Goal: Task Accomplishment & Management: Manage account settings

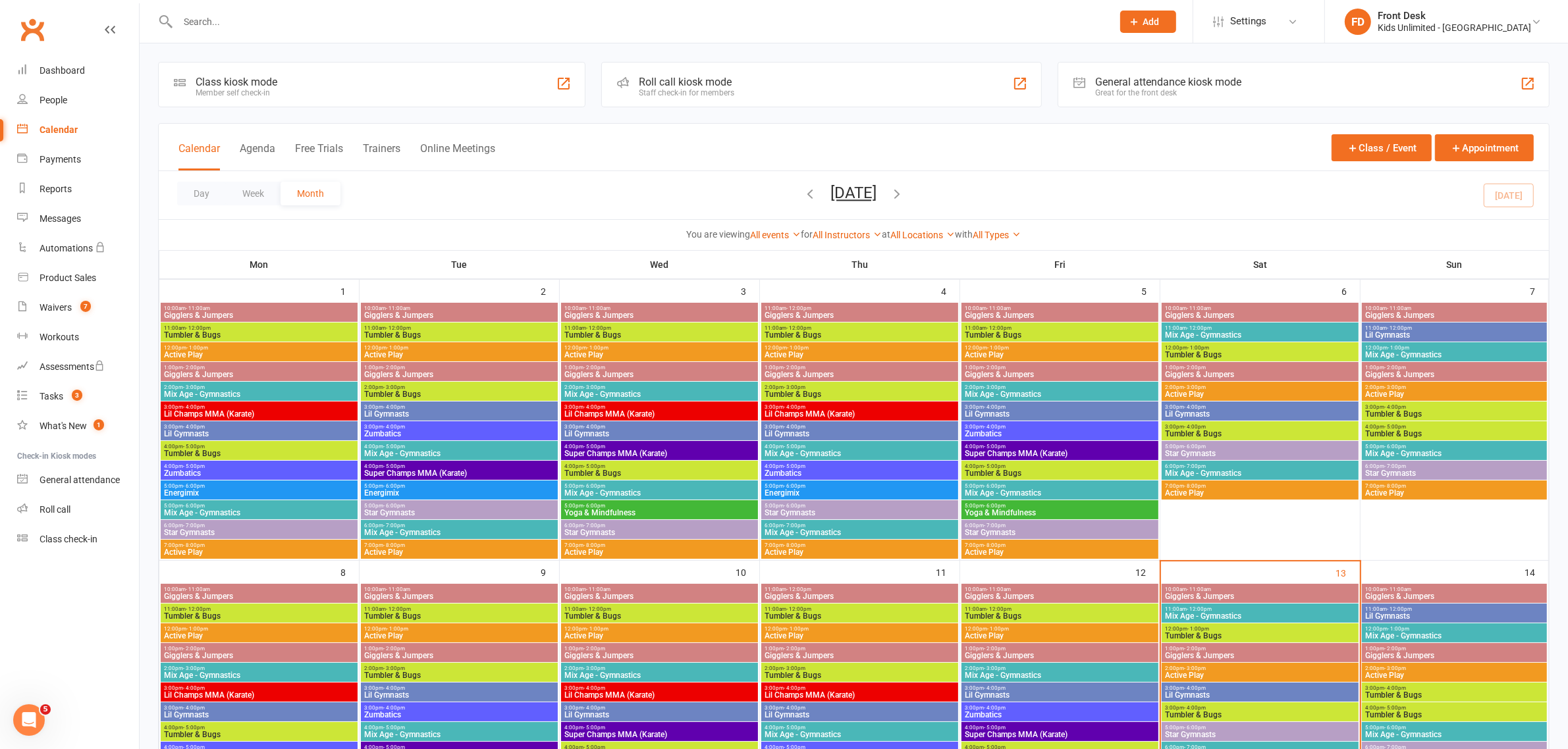
click at [1226, 612] on span "Mix Age - Gymnastics" at bounding box center [1260, 616] width 192 height 8
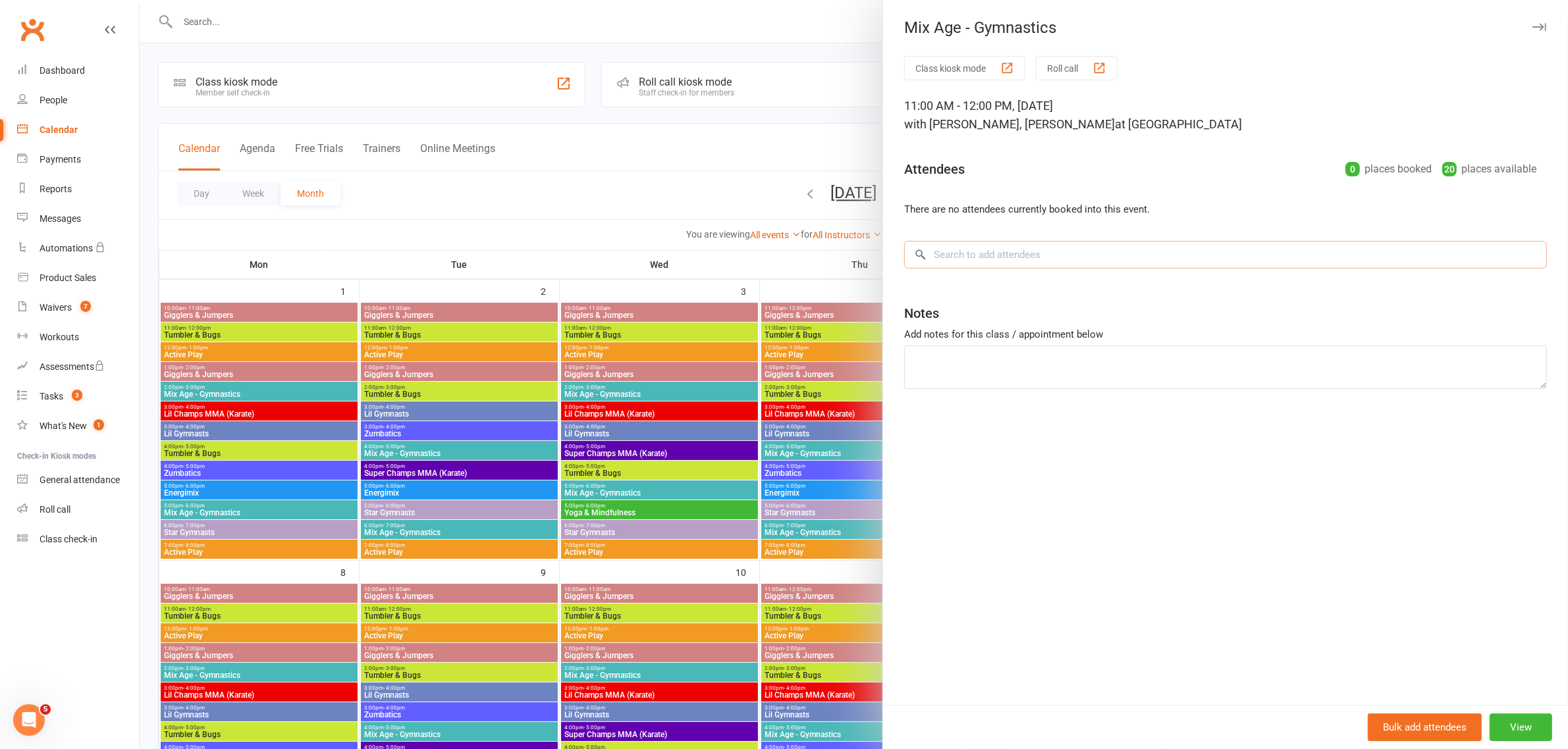
click at [961, 260] on input "search" at bounding box center [1225, 254] width 643 height 28
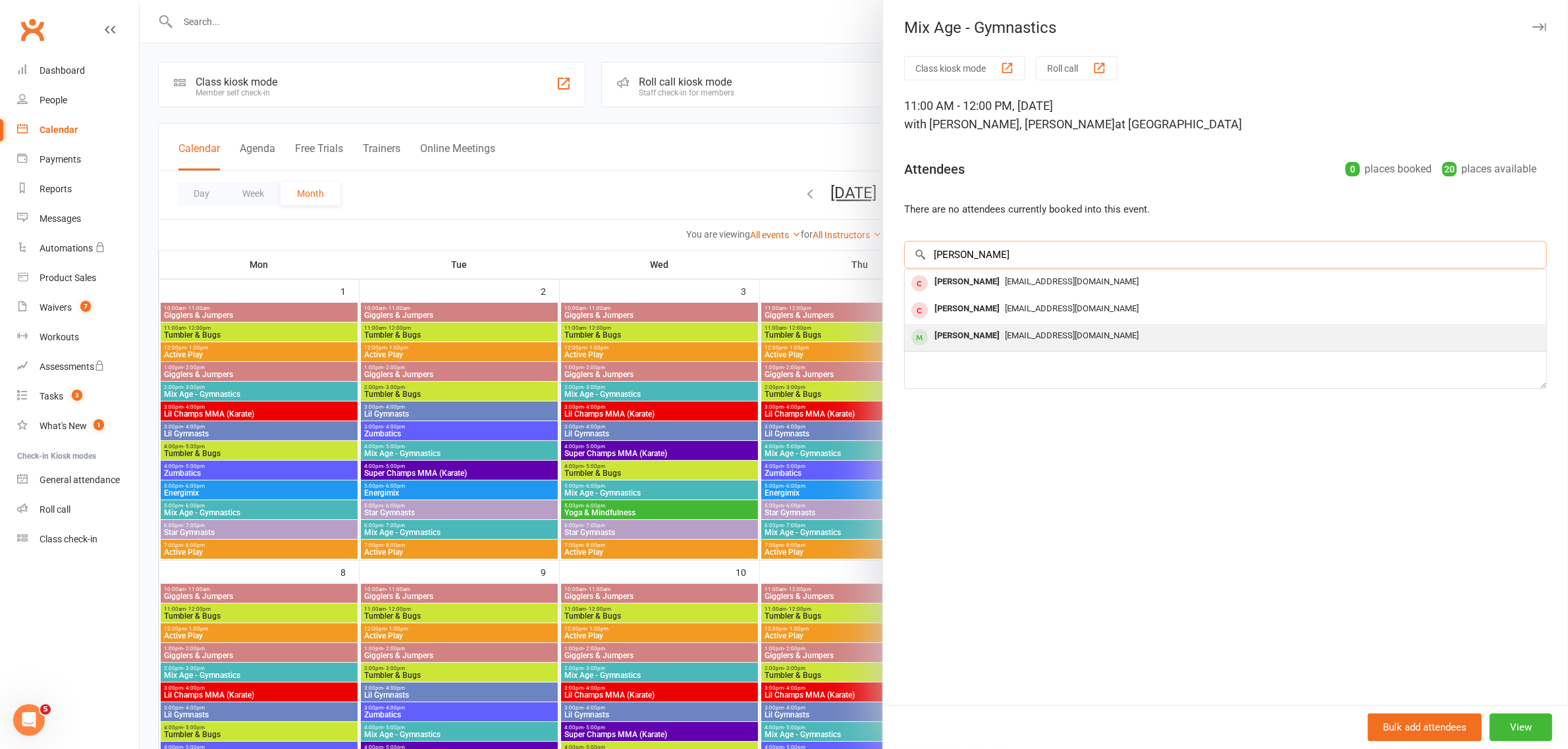
type input "[PERSON_NAME]"
click at [967, 333] on div "[PERSON_NAME]" at bounding box center [967, 336] width 76 height 19
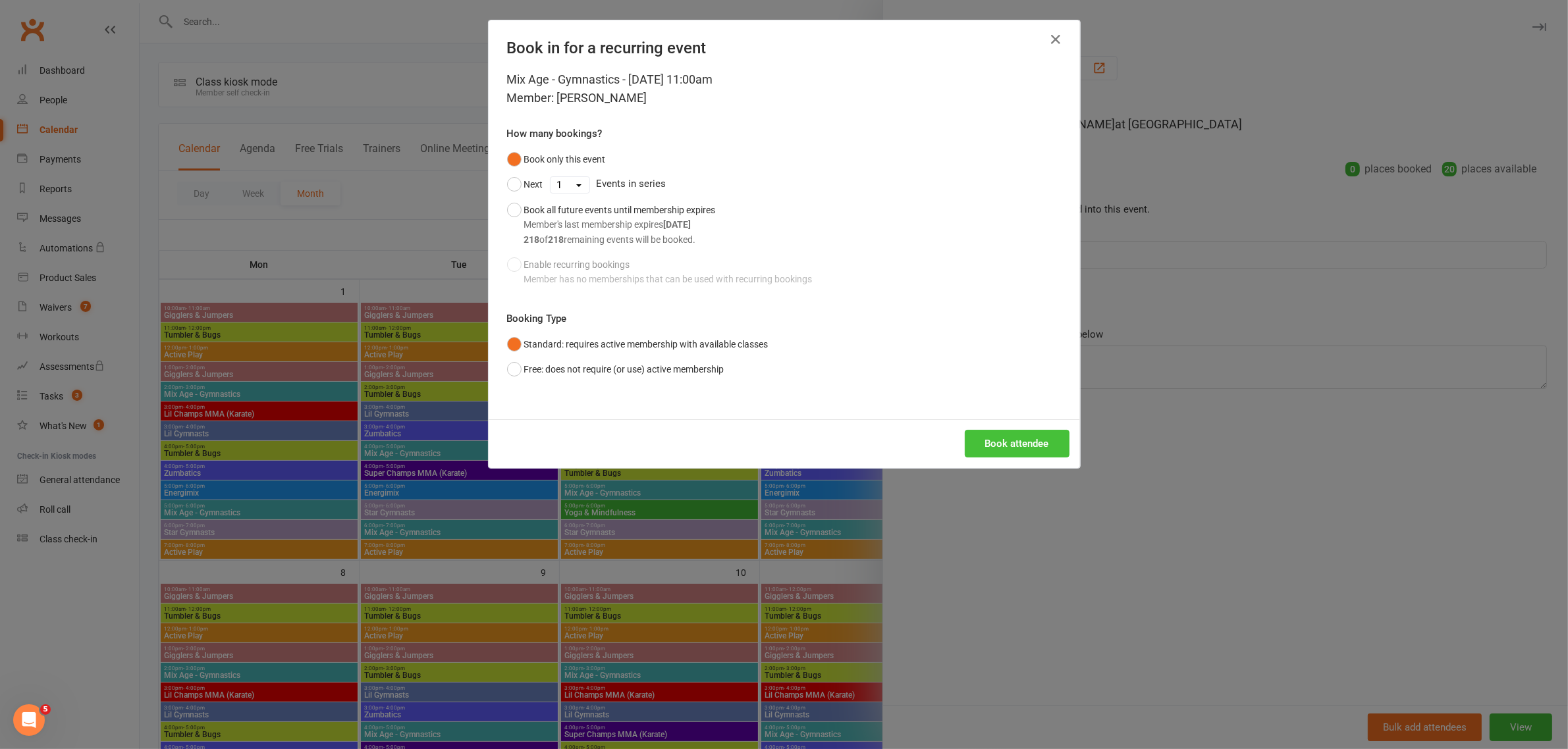
click at [994, 442] on button "Book attendee" at bounding box center [1017, 443] width 105 height 28
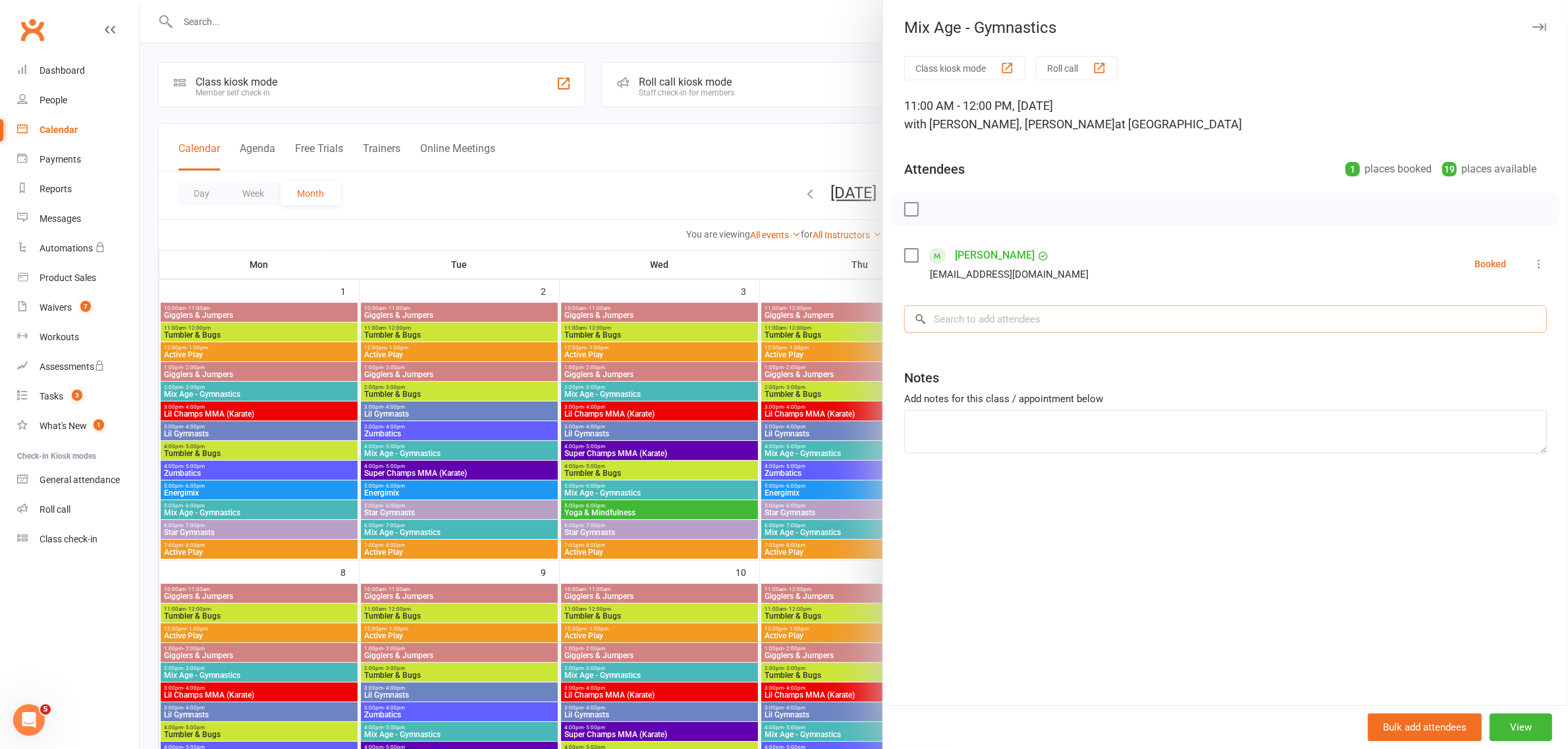
click at [1028, 333] on input "search" at bounding box center [1225, 319] width 643 height 28
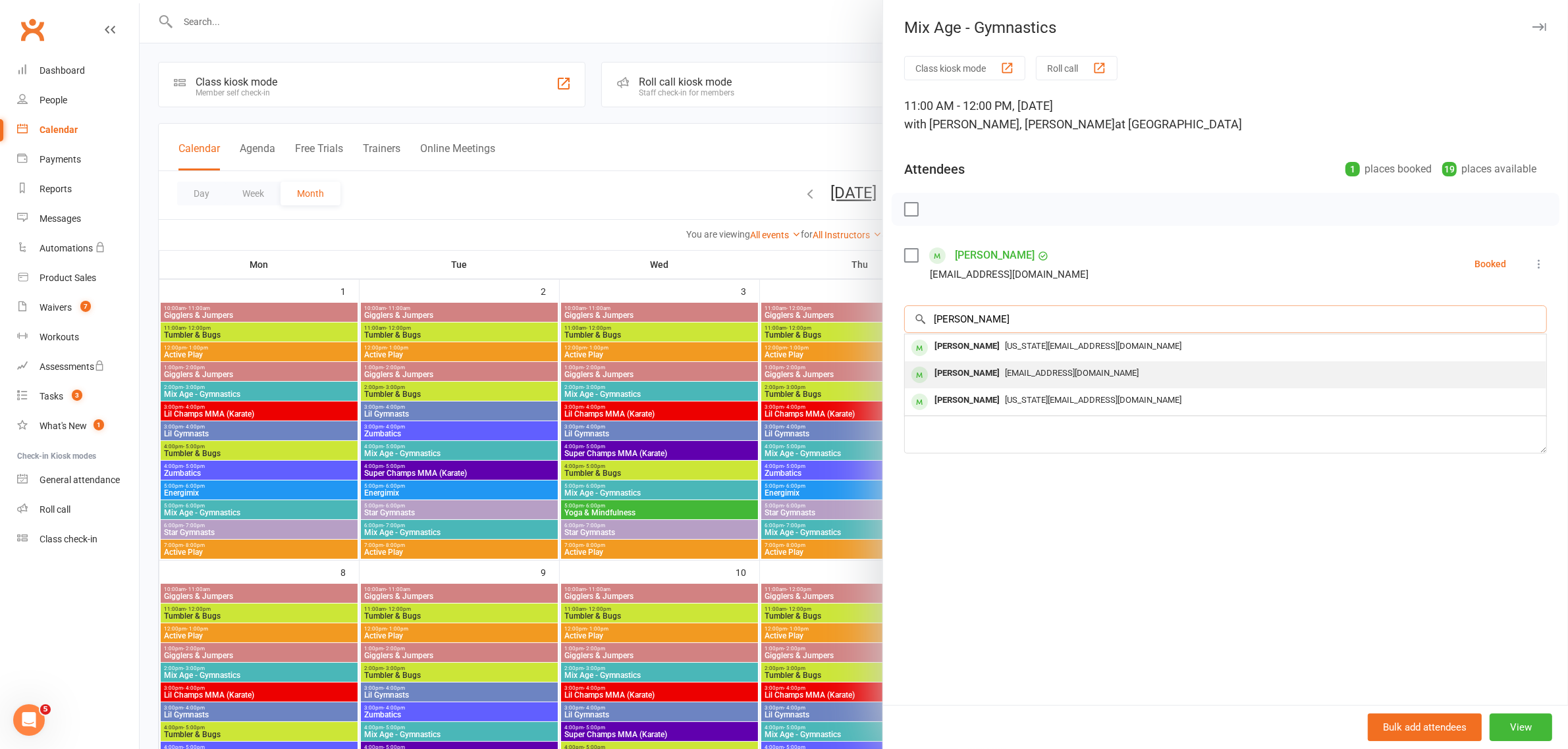
type input "[PERSON_NAME]"
click at [975, 383] on div "[PERSON_NAME]" at bounding box center [967, 373] width 76 height 19
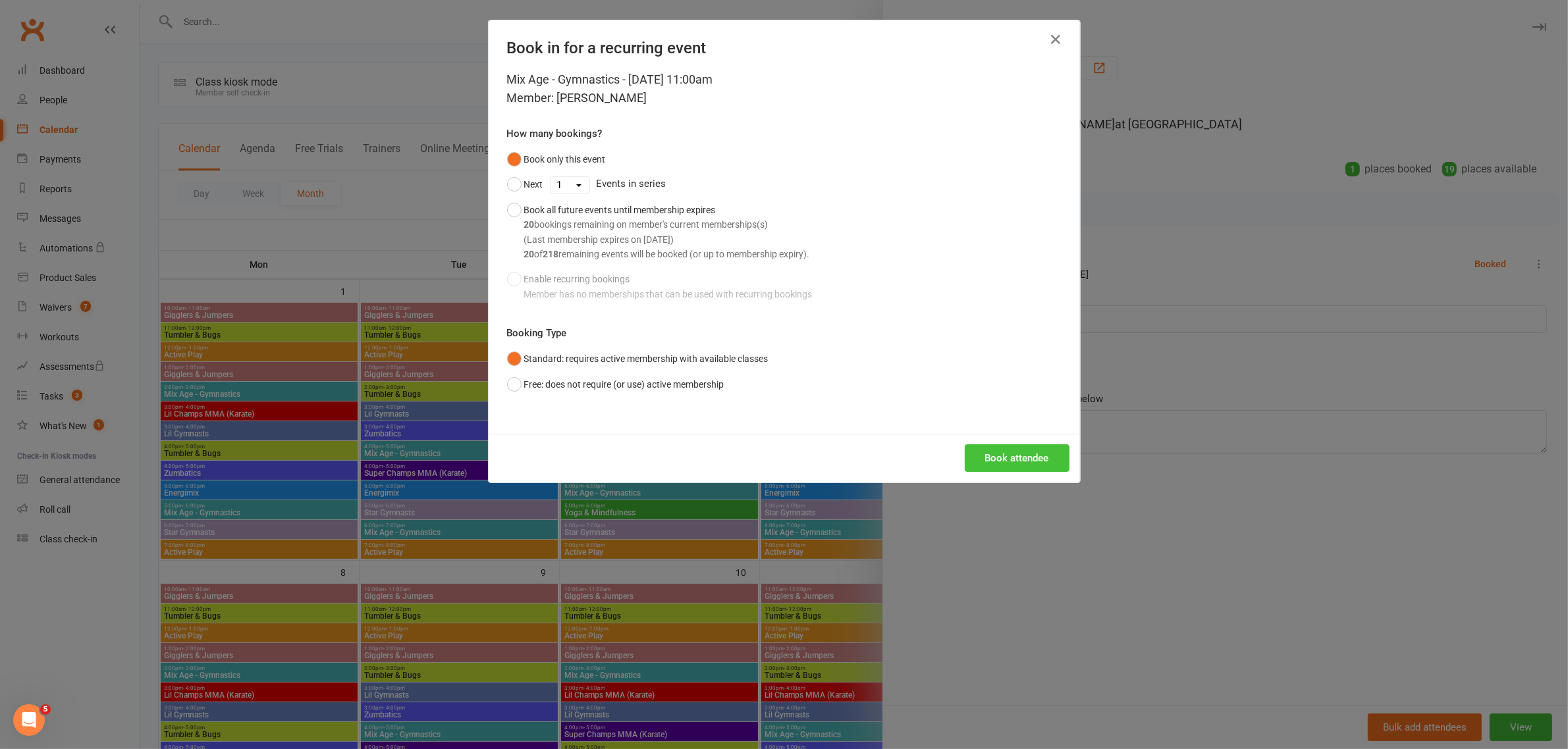
click at [1019, 455] on button "Book attendee" at bounding box center [1017, 457] width 105 height 28
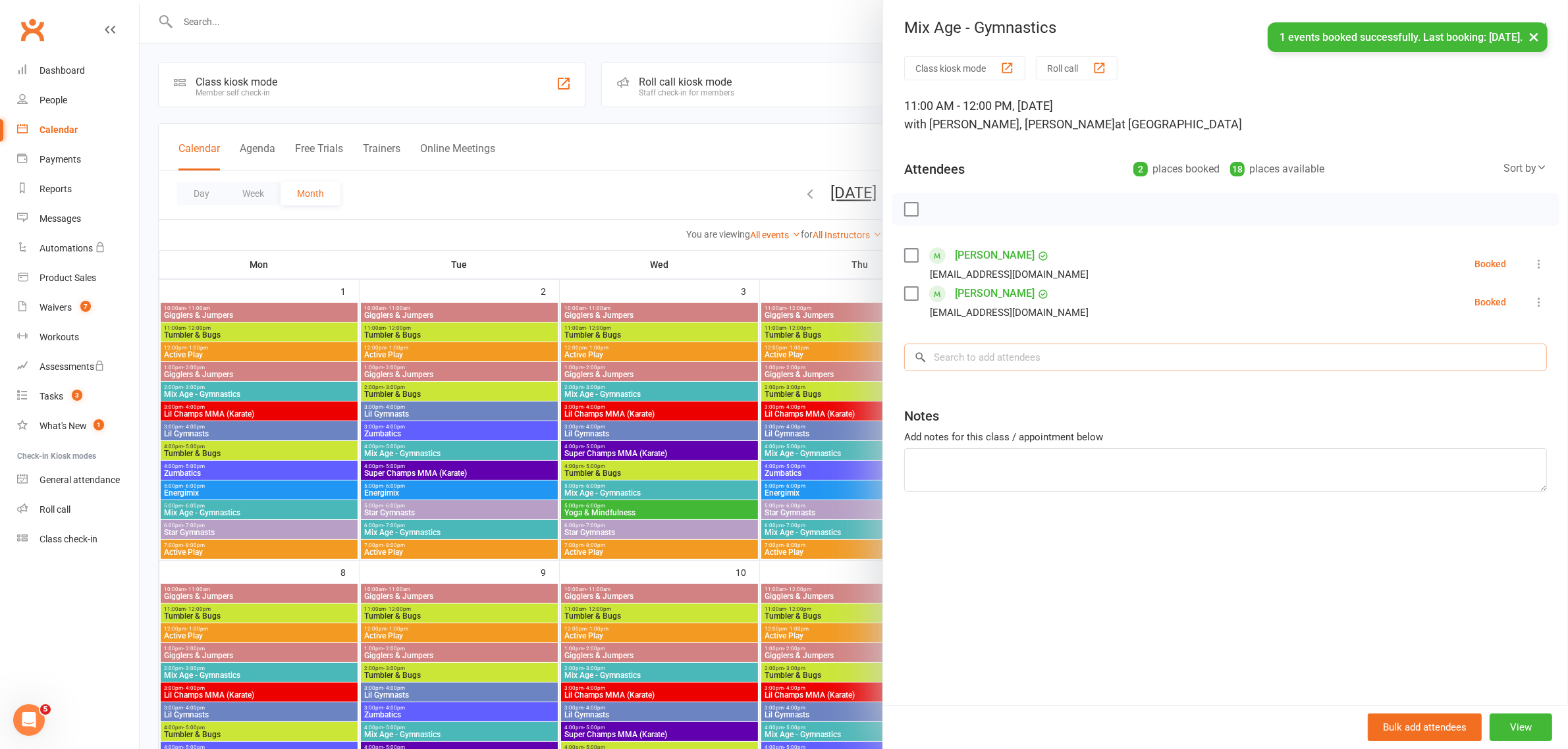
click at [1057, 371] on input "search" at bounding box center [1225, 357] width 643 height 28
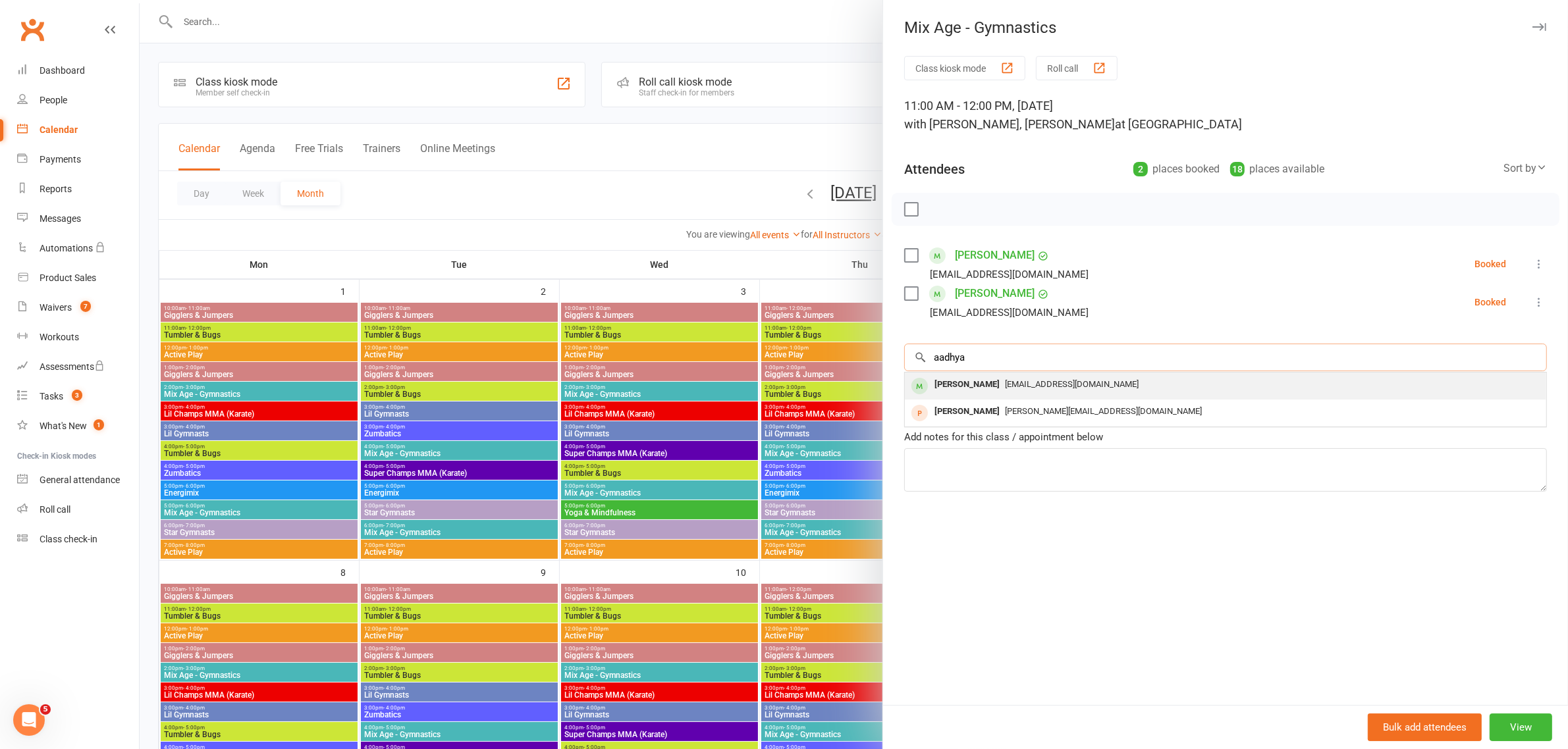
type input "aadhya"
click at [993, 394] on div "[PERSON_NAME]" at bounding box center [967, 385] width 76 height 19
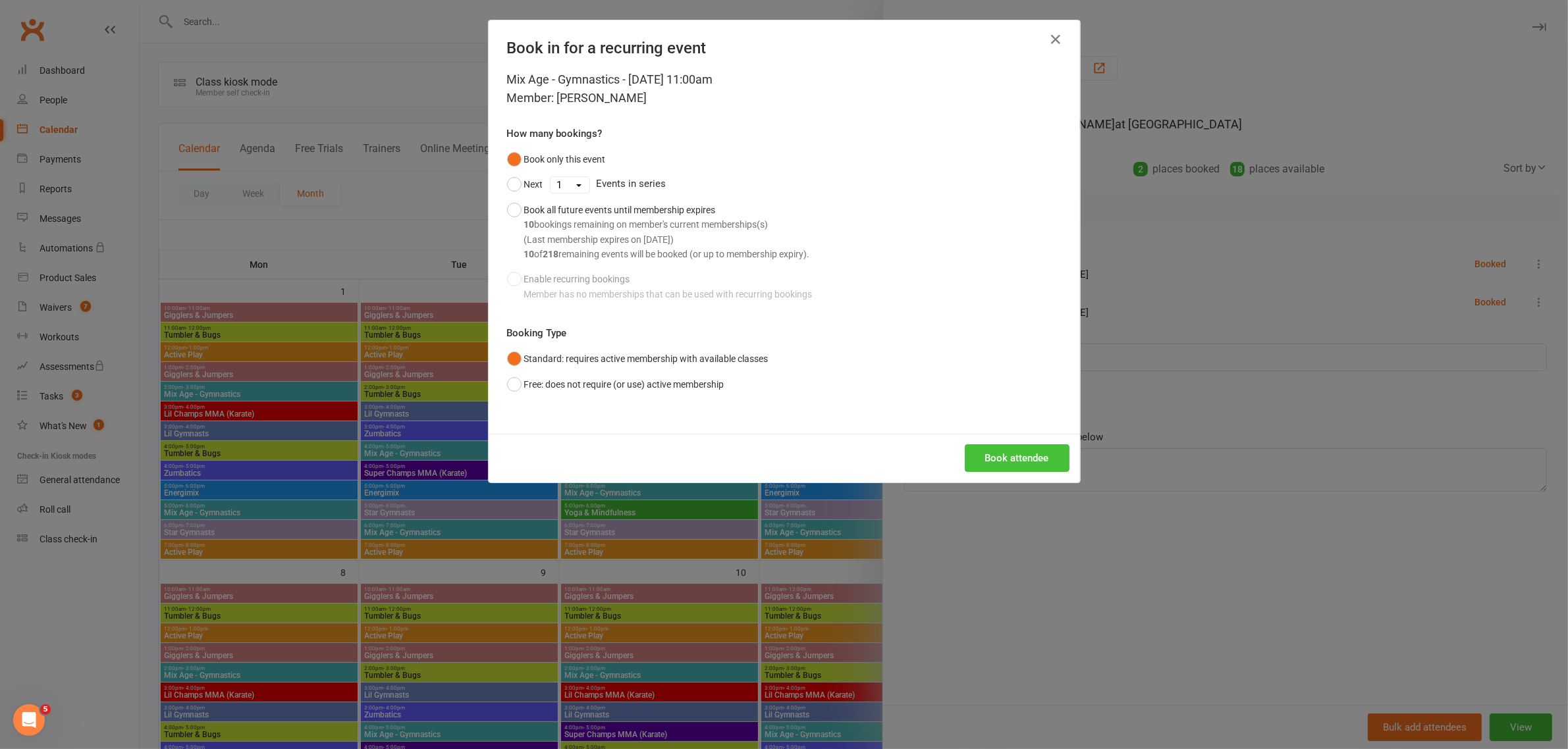
drag, startPoint x: 998, startPoint y: 454, endPoint x: 1015, endPoint y: 412, distance: 45.3
click at [998, 453] on button "Book attendee" at bounding box center [1017, 457] width 105 height 28
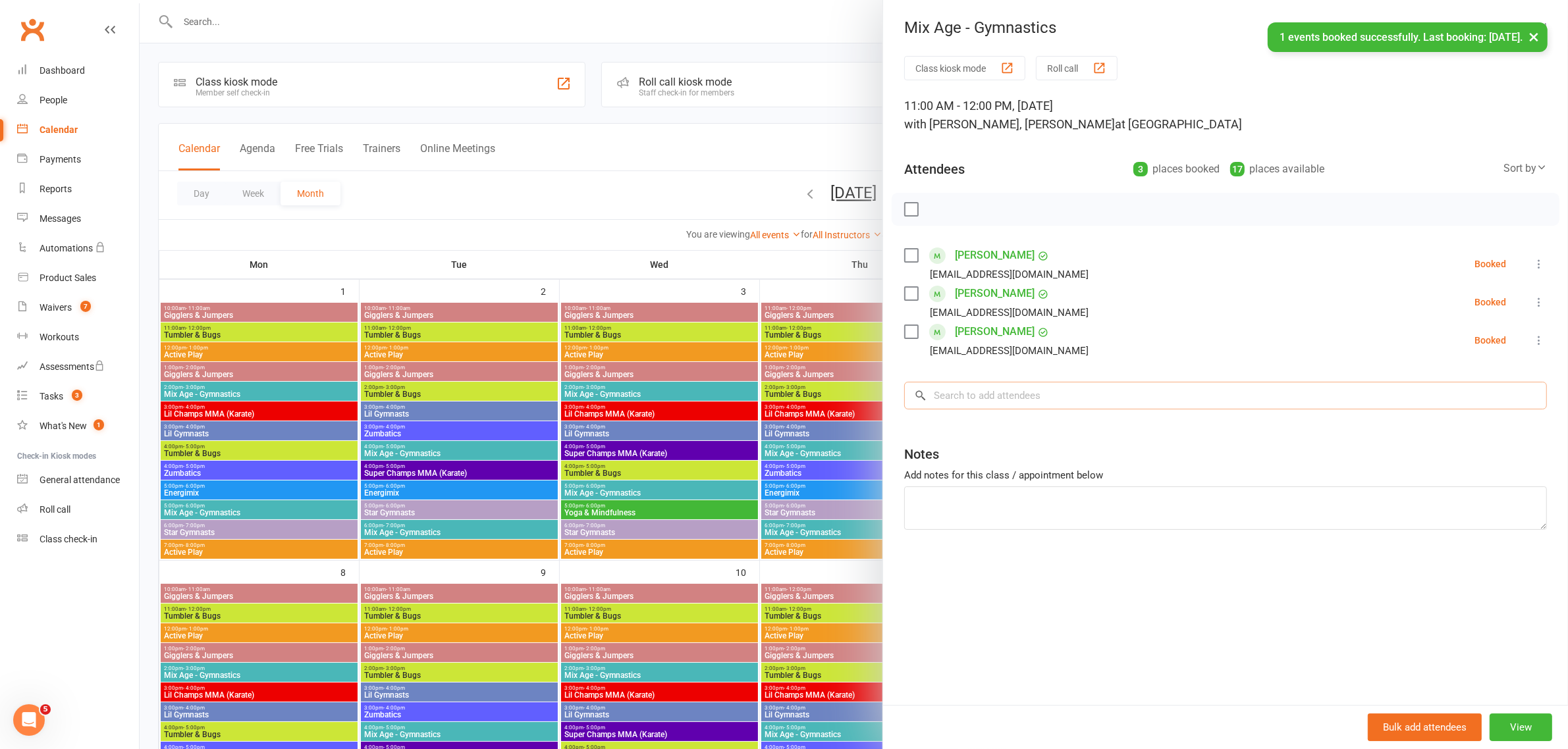
click at [984, 410] on input "search" at bounding box center [1225, 395] width 643 height 28
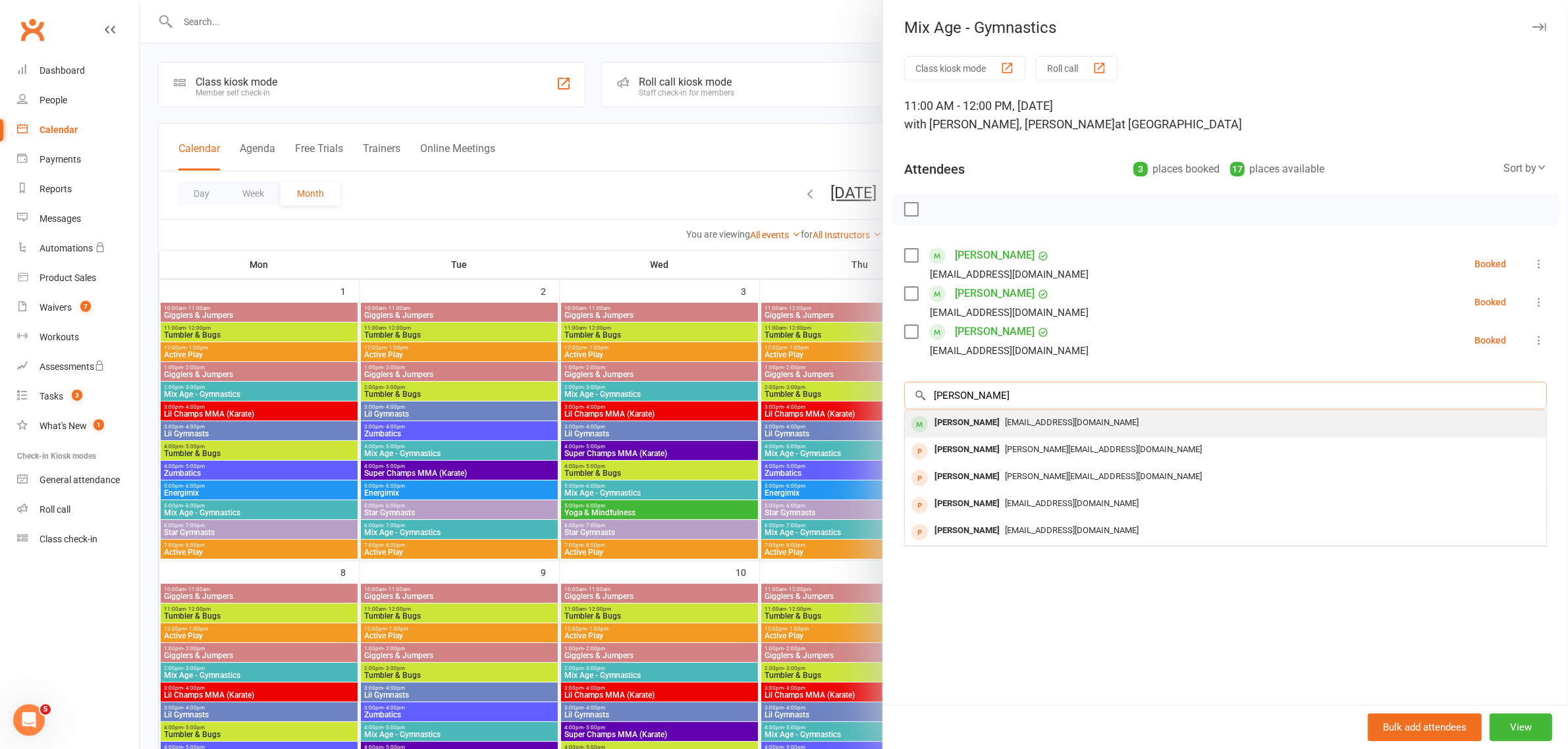
type input "[PERSON_NAME]"
click at [969, 433] on div "[PERSON_NAME]" at bounding box center [967, 423] width 76 height 19
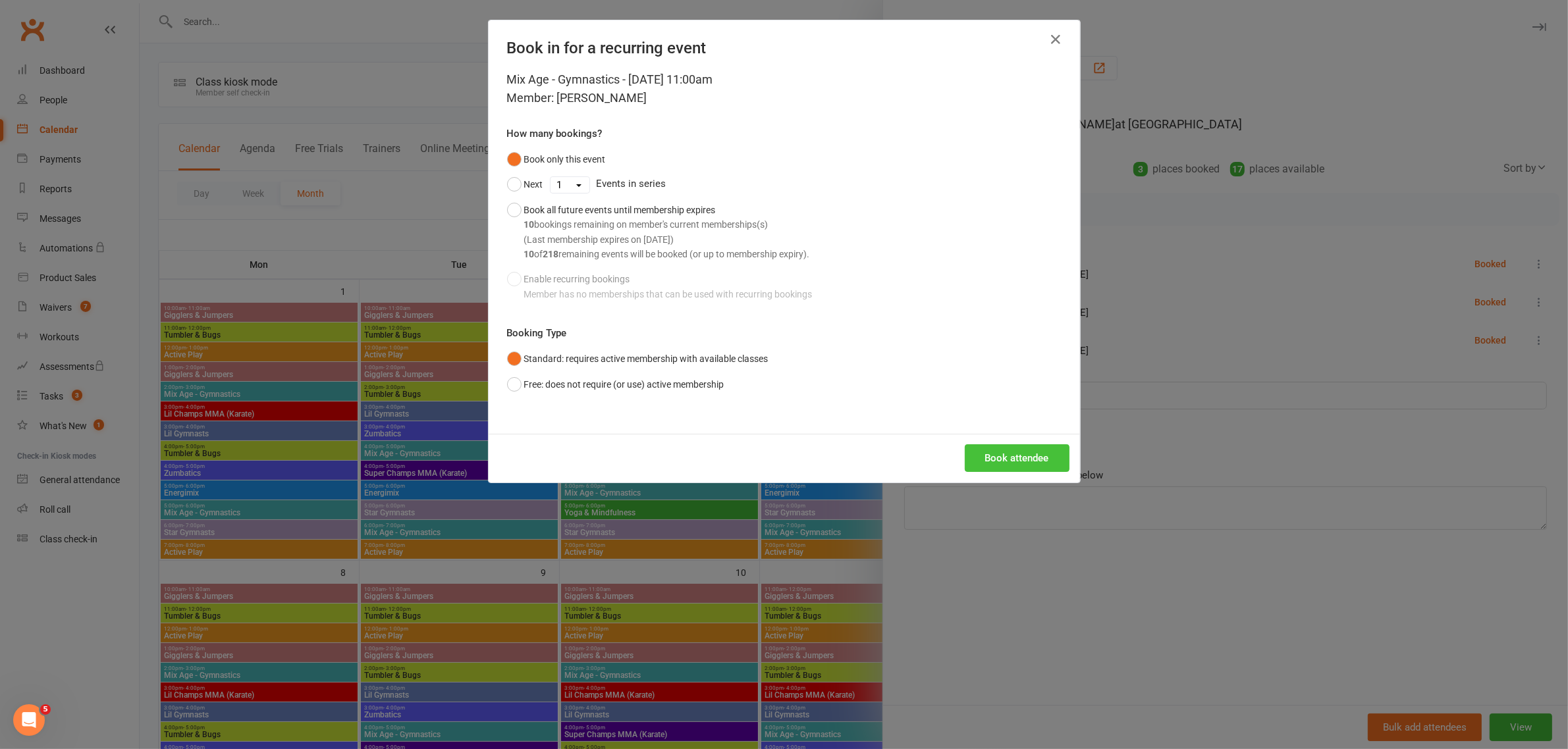
click at [995, 462] on button "Book attendee" at bounding box center [1017, 457] width 105 height 28
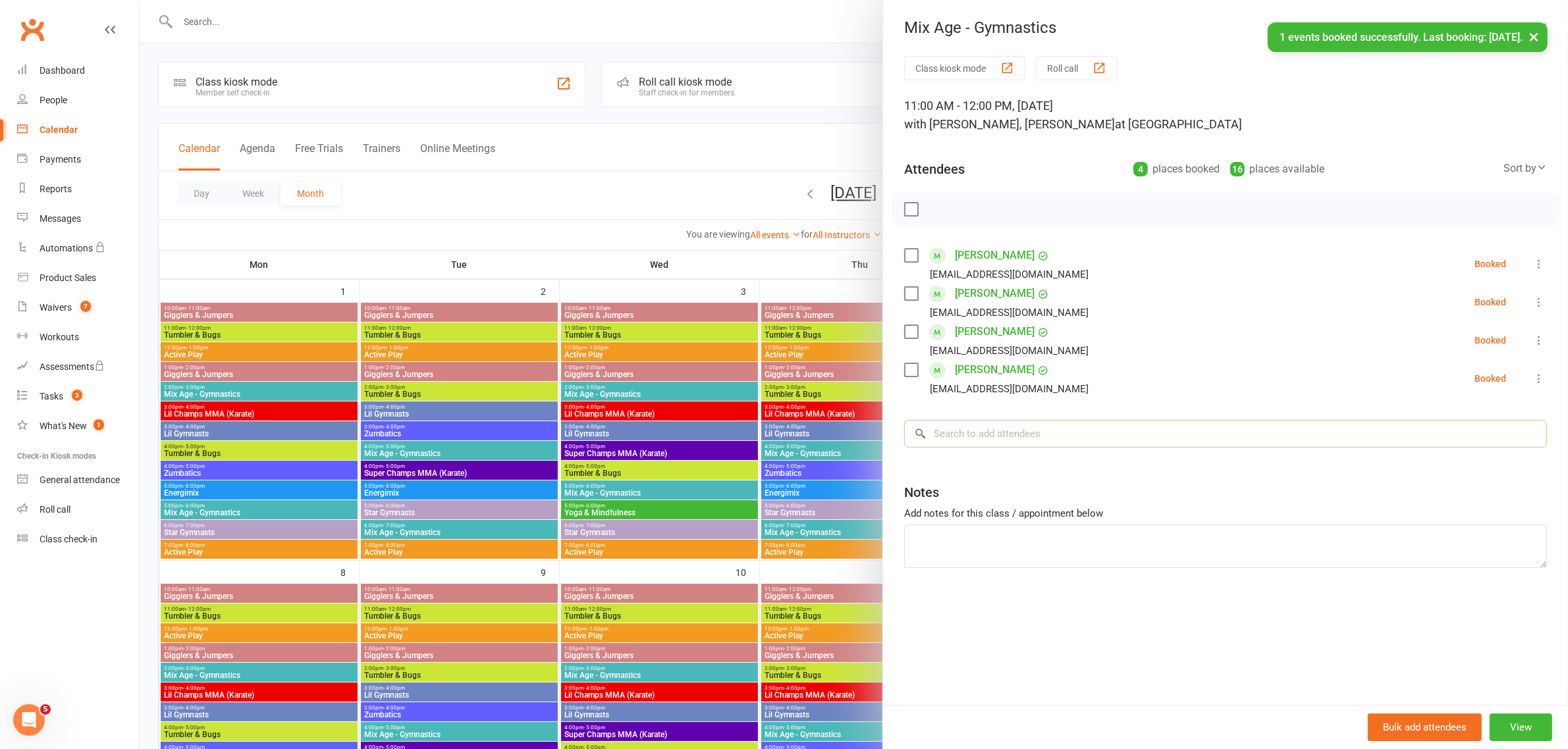
click at [985, 447] on input "search" at bounding box center [1225, 433] width 643 height 28
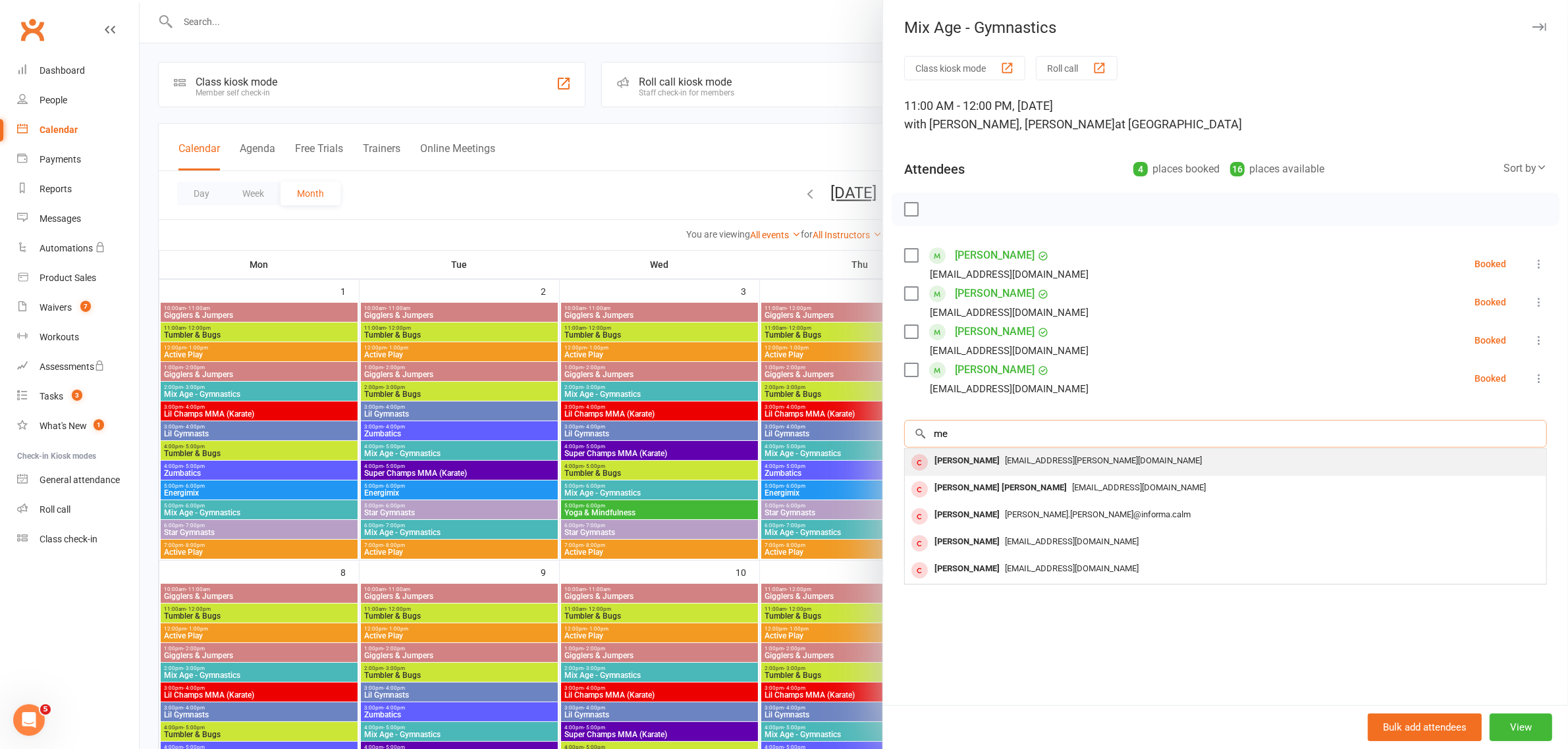
type input "m"
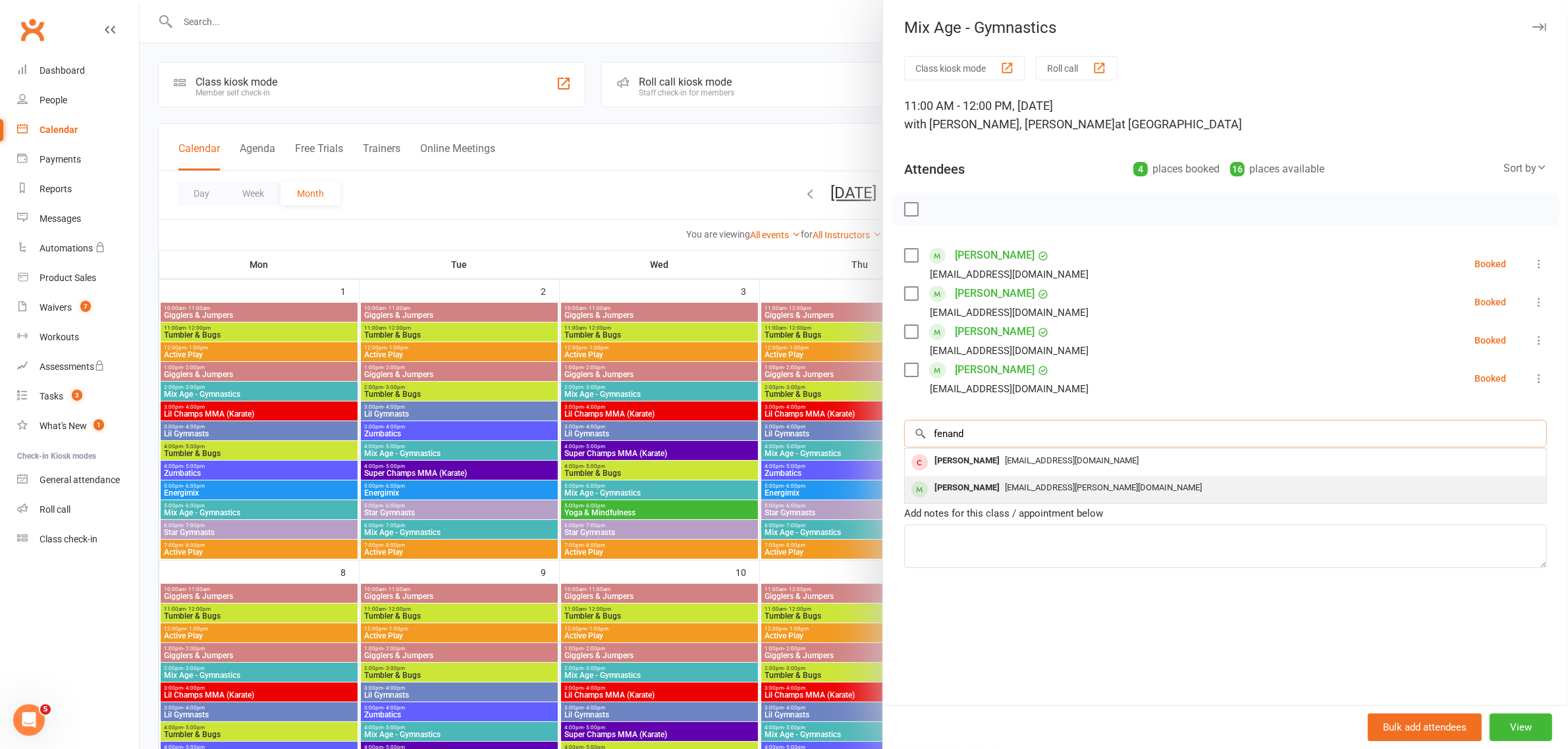
type input "fenand"
click at [968, 497] on div "[PERSON_NAME]" at bounding box center [967, 488] width 76 height 19
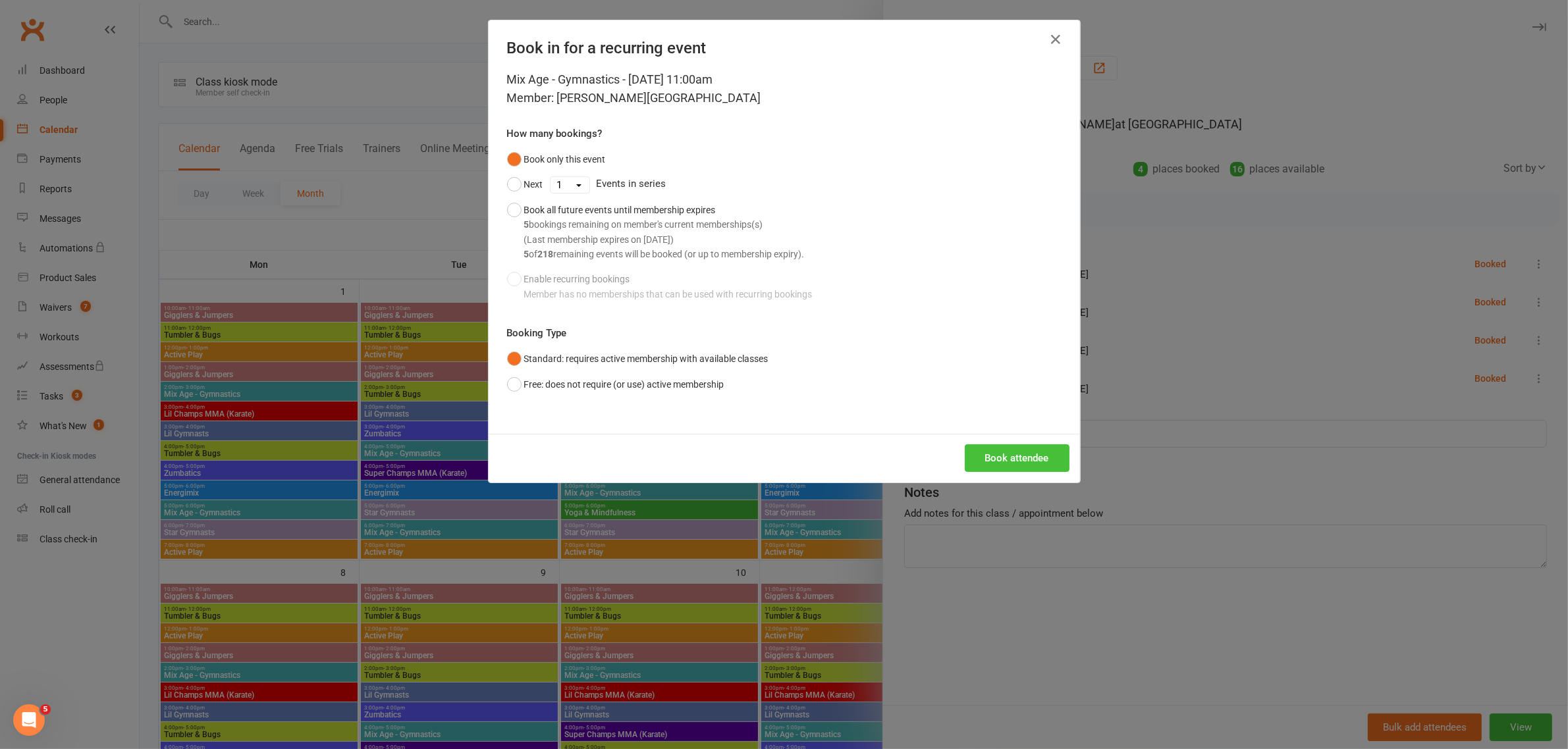
click at [983, 457] on button "Book attendee" at bounding box center [1017, 457] width 105 height 28
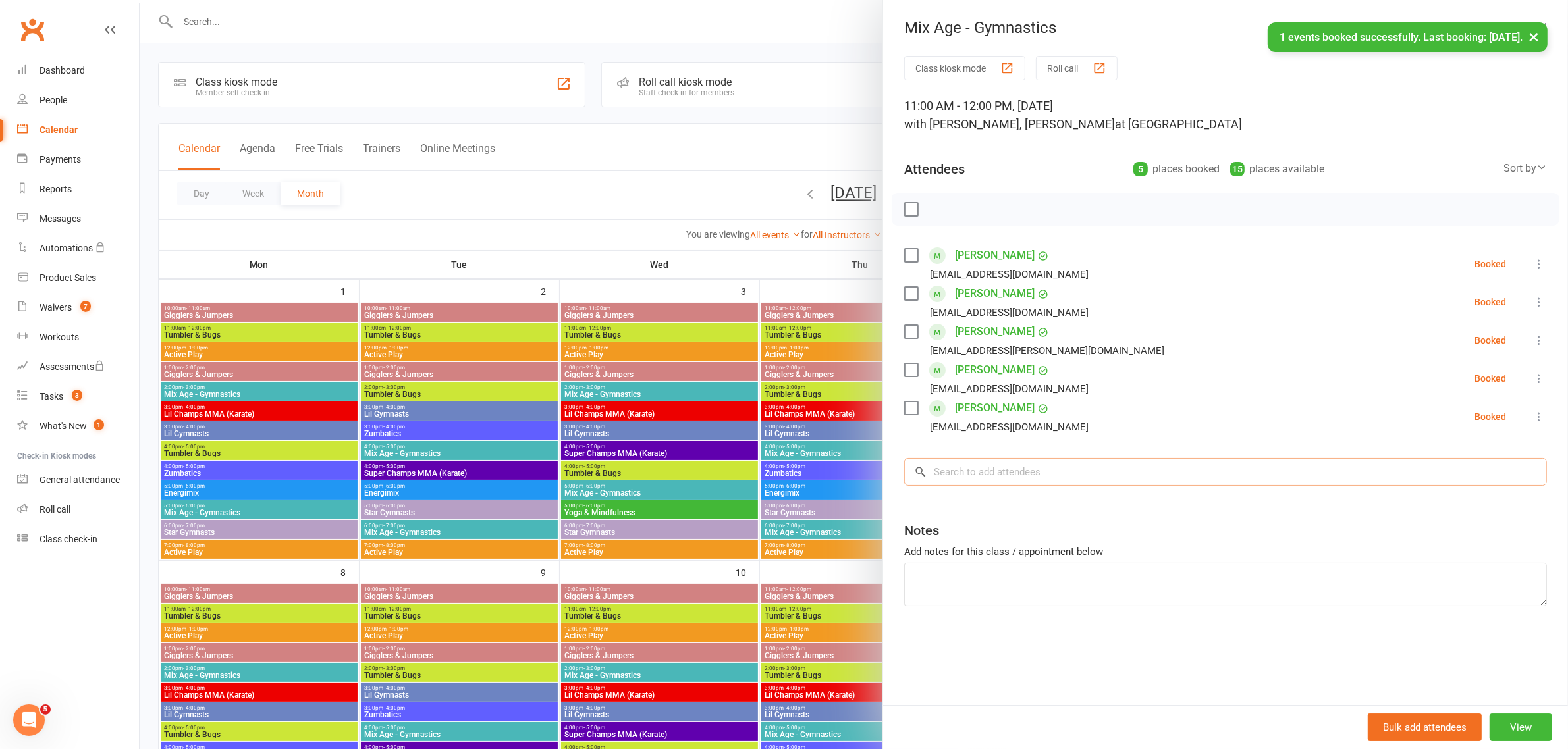
click at [979, 486] on input "search" at bounding box center [1225, 472] width 643 height 28
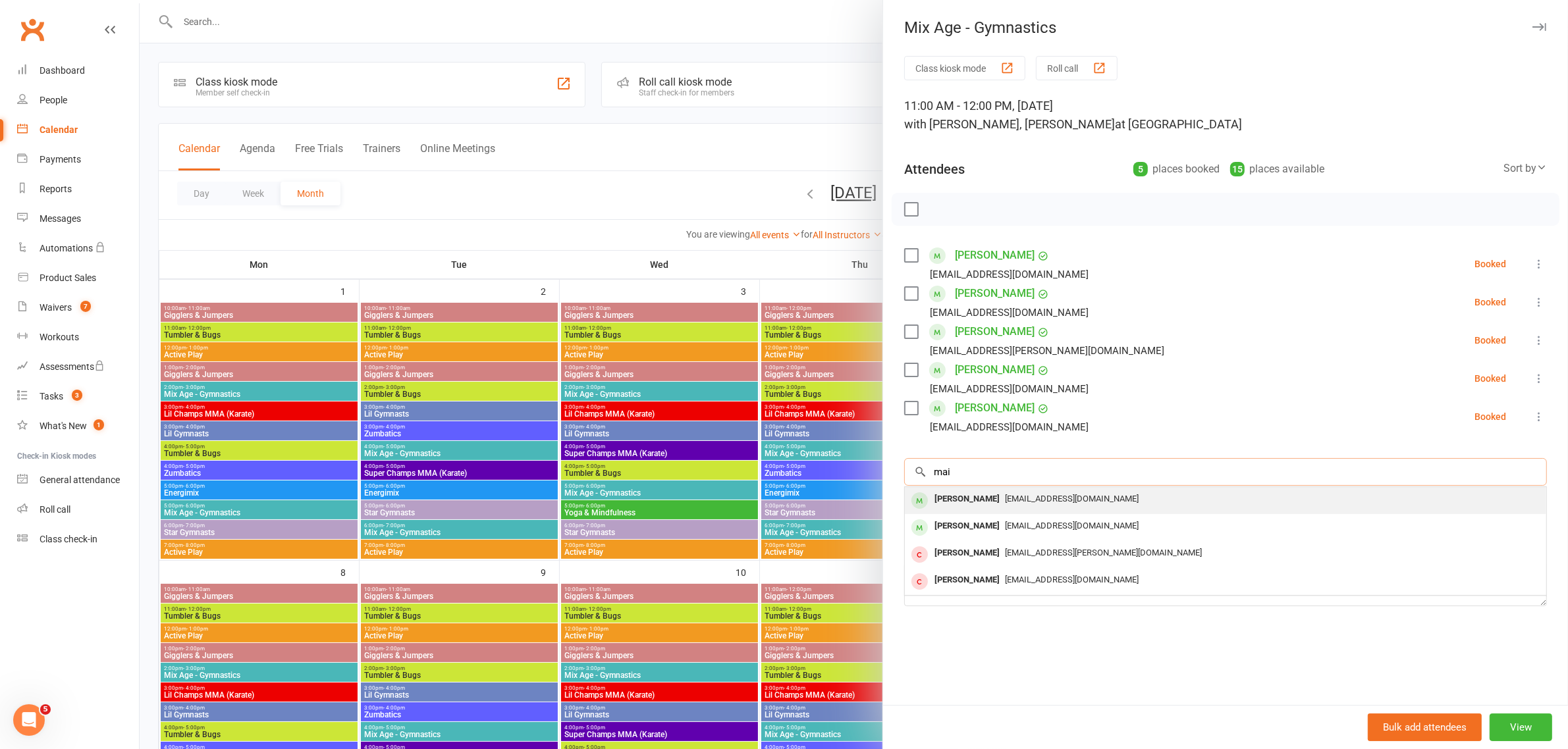
type input "mai"
click at [952, 509] on div "[PERSON_NAME]" at bounding box center [967, 499] width 76 height 19
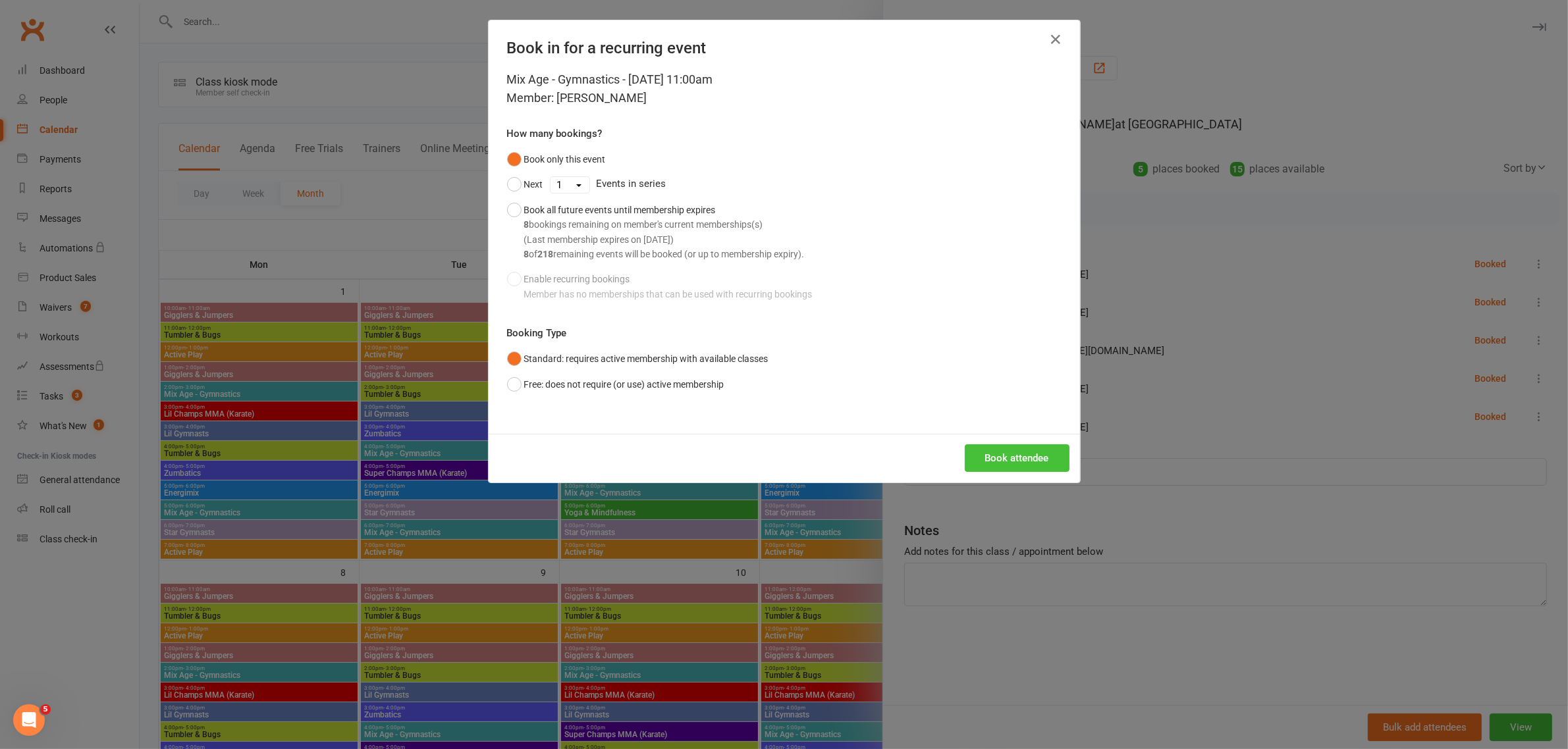
click at [992, 458] on button "Book attendee" at bounding box center [1017, 457] width 105 height 28
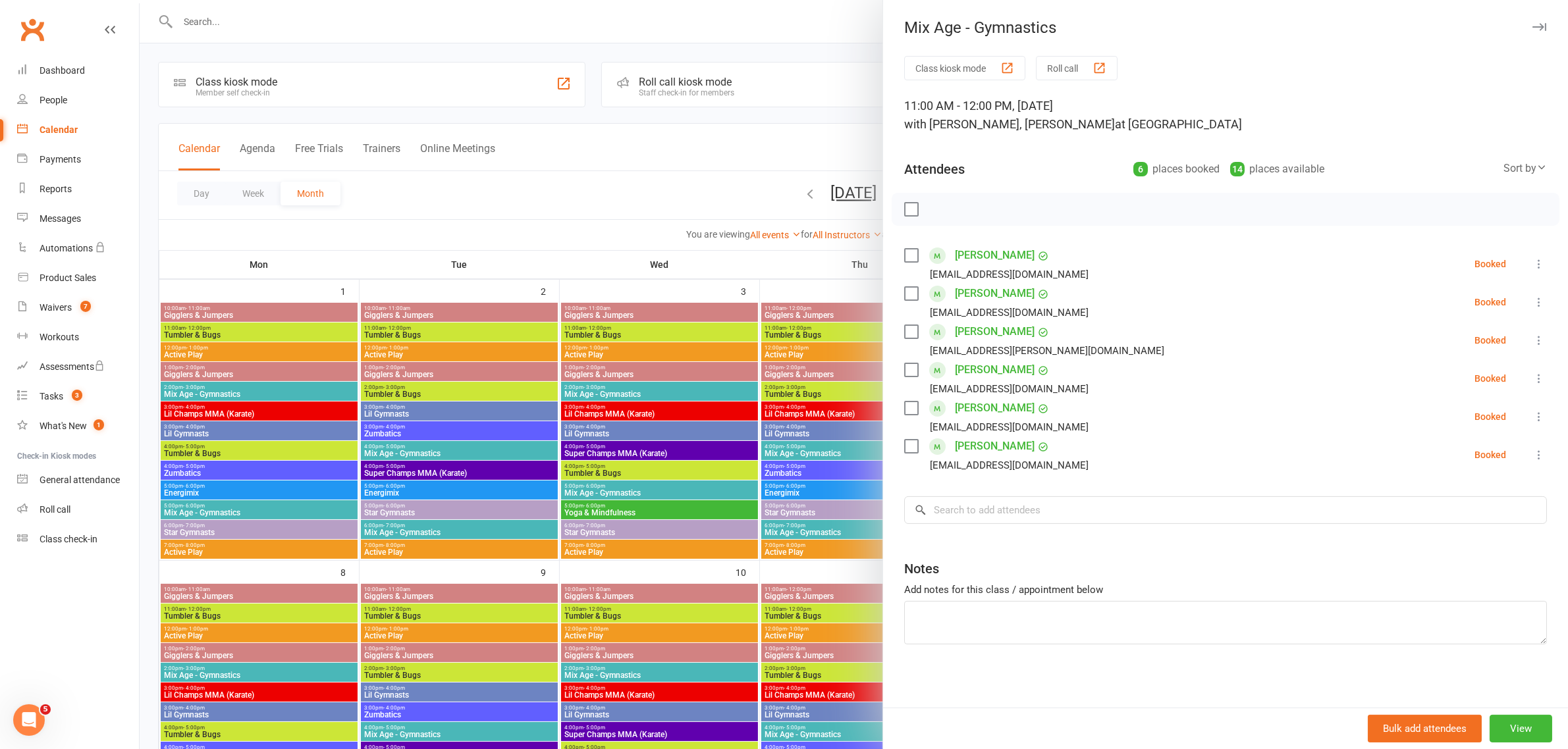
click at [1532, 269] on icon at bounding box center [1539, 264] width 13 height 13
click at [1434, 340] on link "Check in" at bounding box center [1469, 342] width 154 height 26
click at [1532, 305] on icon at bounding box center [1539, 302] width 13 height 13
click at [1438, 386] on link "Check in" at bounding box center [1469, 380] width 154 height 26
click at [1532, 335] on icon at bounding box center [1539, 341] width 13 height 13
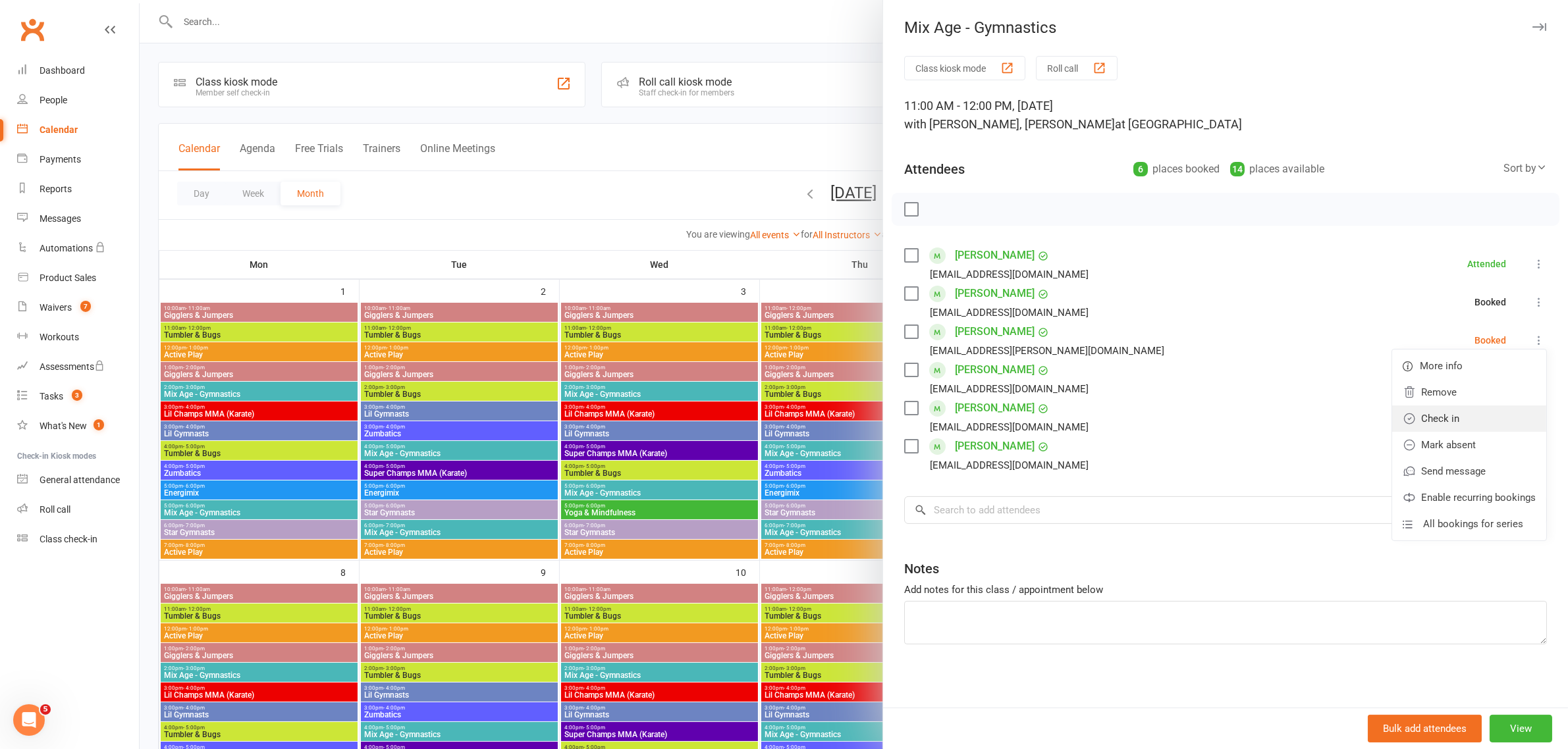
click at [1446, 422] on link "Check in" at bounding box center [1469, 418] width 154 height 26
click at [1532, 383] on icon at bounding box center [1539, 379] width 13 height 13
click at [1436, 451] on link "Check in" at bounding box center [1469, 456] width 154 height 26
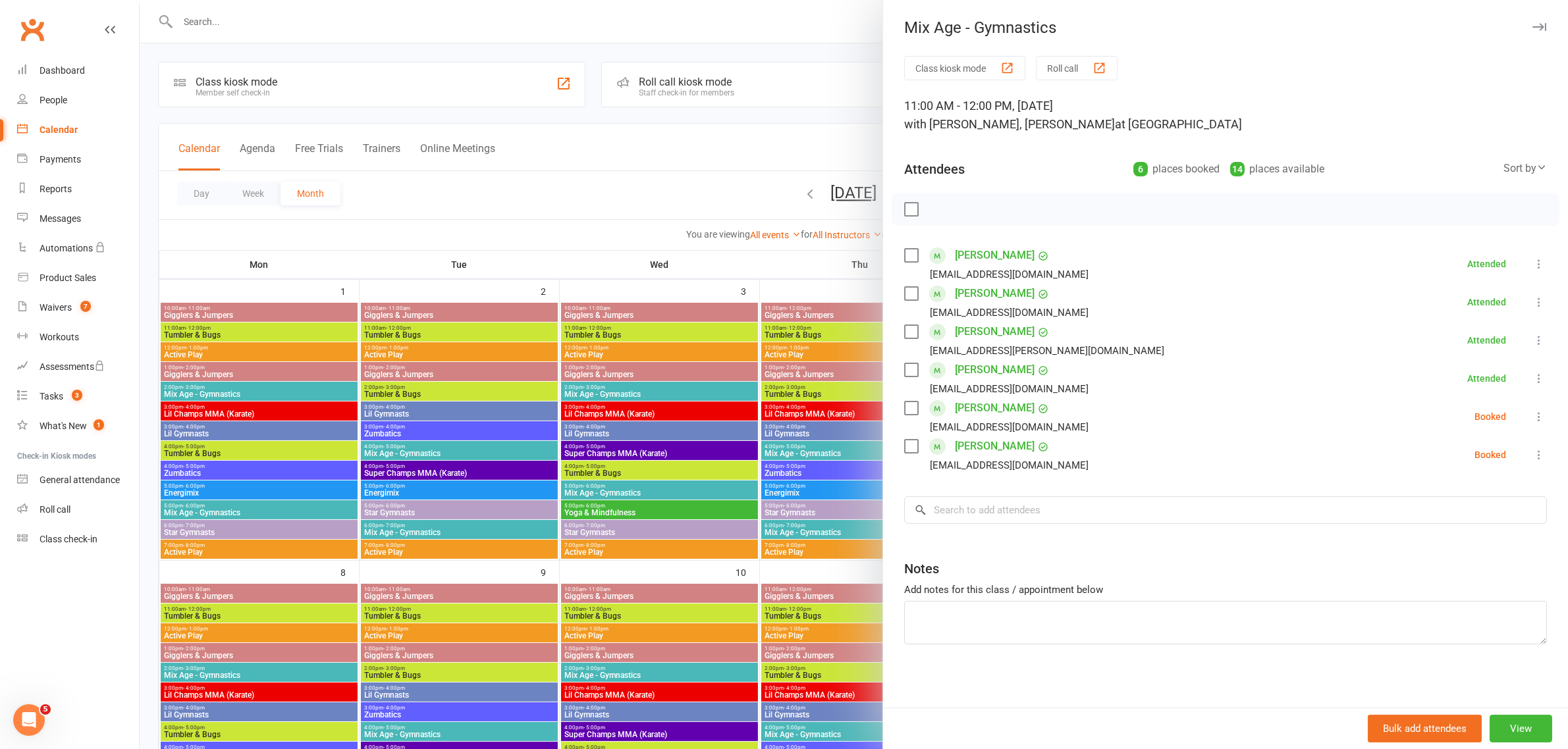
click at [1531, 420] on button at bounding box center [1538, 416] width 16 height 16
click at [1434, 497] on link "Check in" at bounding box center [1469, 495] width 154 height 26
click at [1532, 462] on icon at bounding box center [1539, 455] width 13 height 13
click at [1447, 545] on link "Check in" at bounding box center [1469, 533] width 154 height 26
click at [1032, 524] on input "search" at bounding box center [1225, 510] width 643 height 28
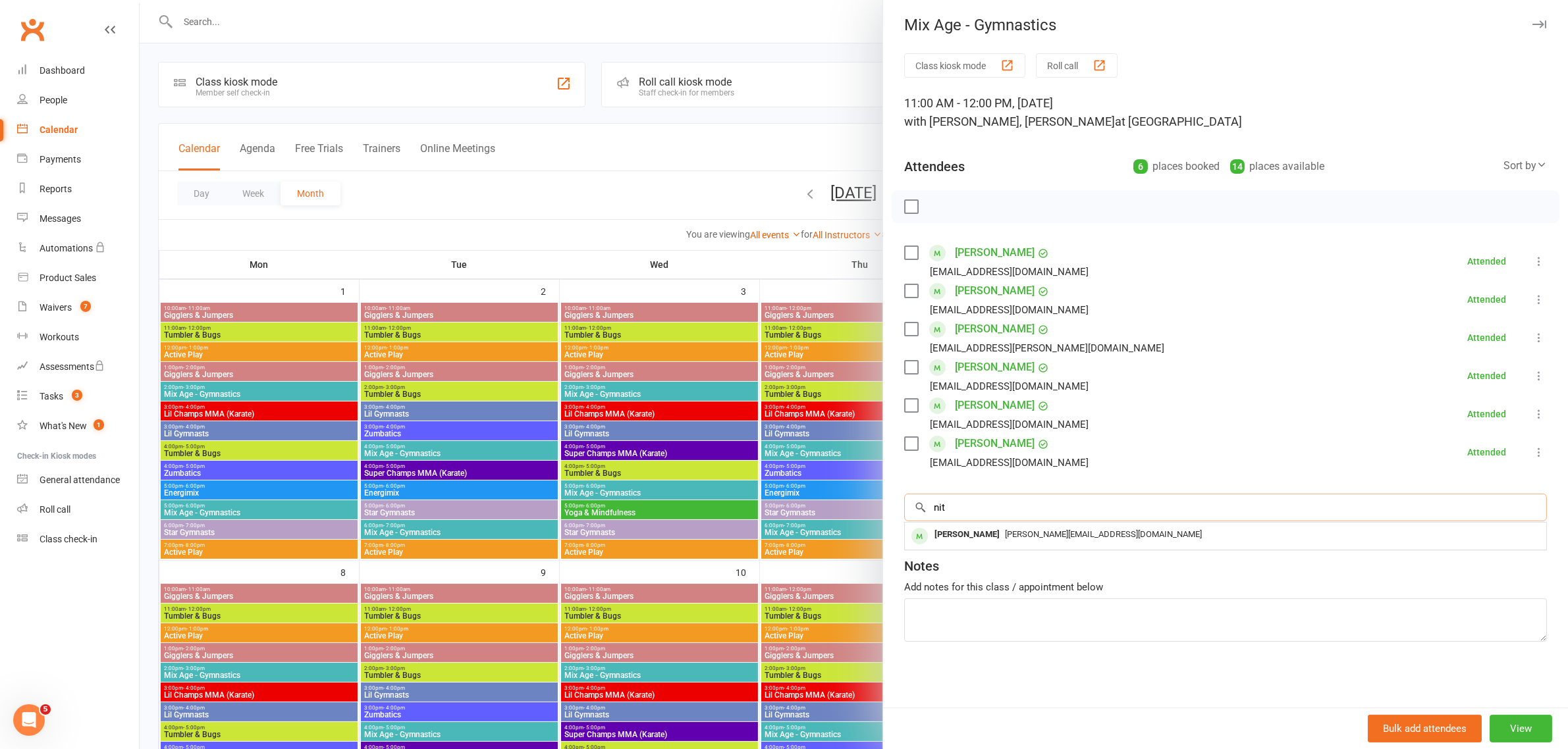
scroll to position [24, 0]
type input "nit"
click at [1011, 530] on span "[PERSON_NAME][EMAIL_ADDRESS][DOMAIN_NAME]" at bounding box center [1104, 534] width 197 height 10
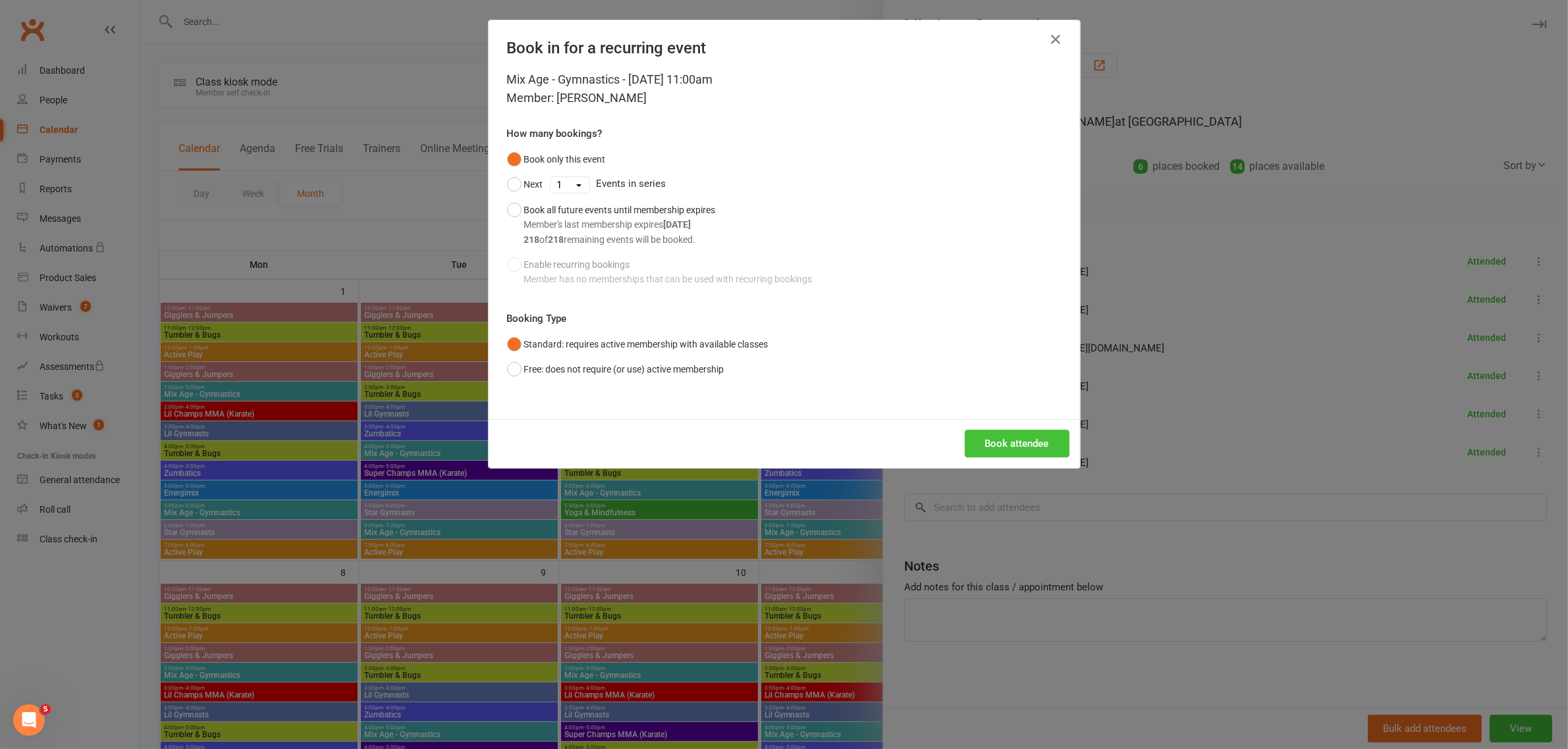
click at [1002, 446] on button "Book attendee" at bounding box center [1017, 443] width 105 height 28
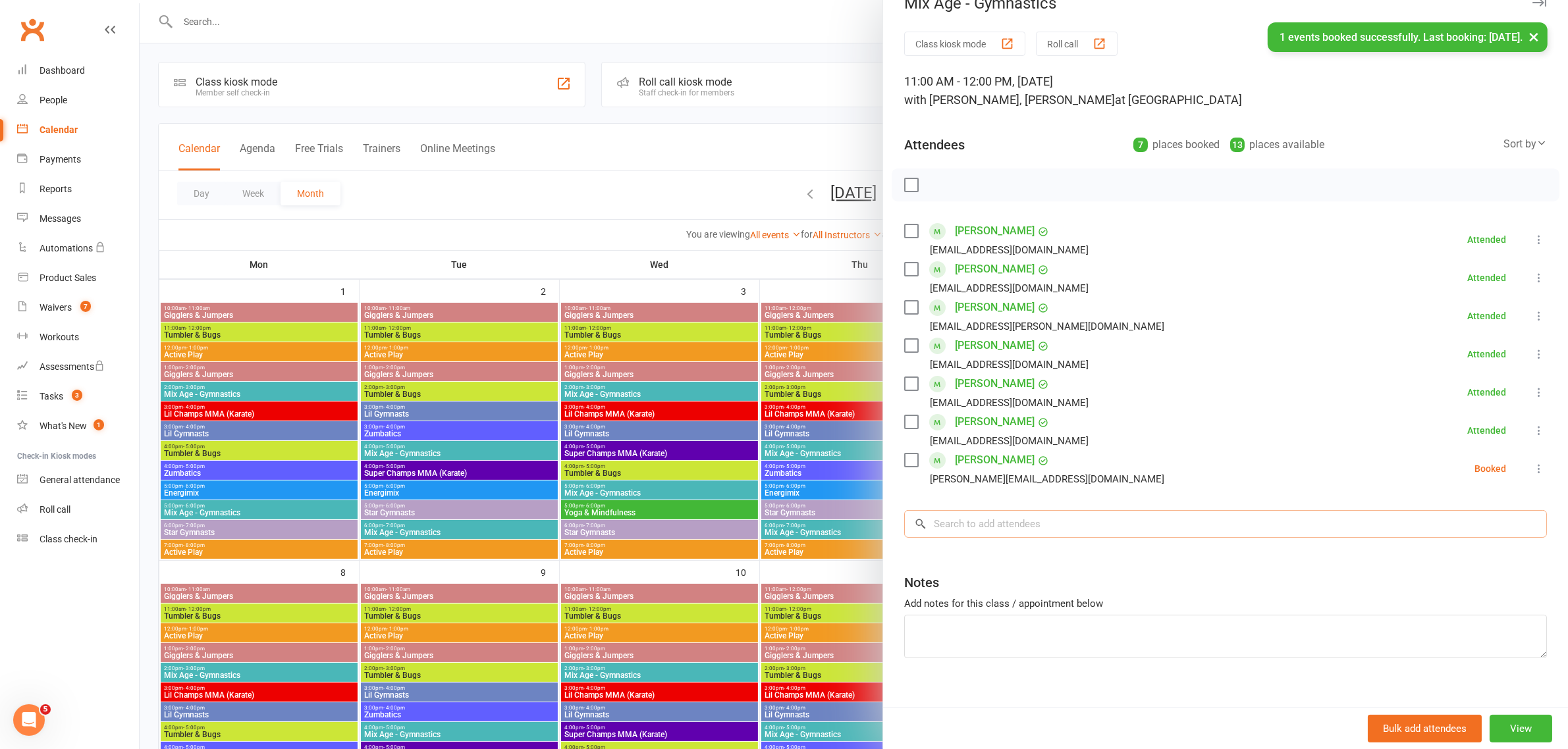
click at [973, 538] on input "search" at bounding box center [1225, 524] width 643 height 28
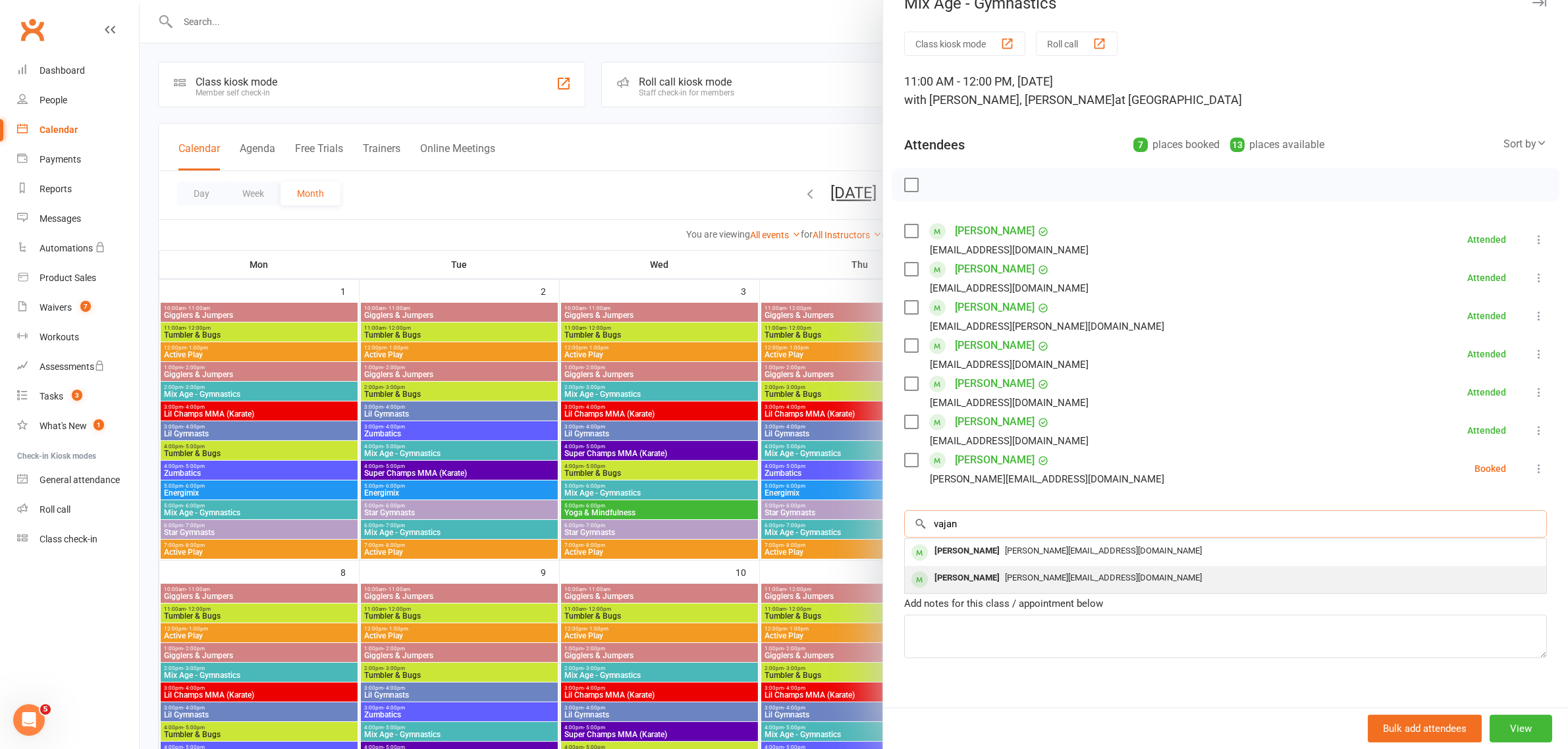
type input "vajan"
click at [949, 588] on div "[PERSON_NAME]" at bounding box center [967, 578] width 76 height 19
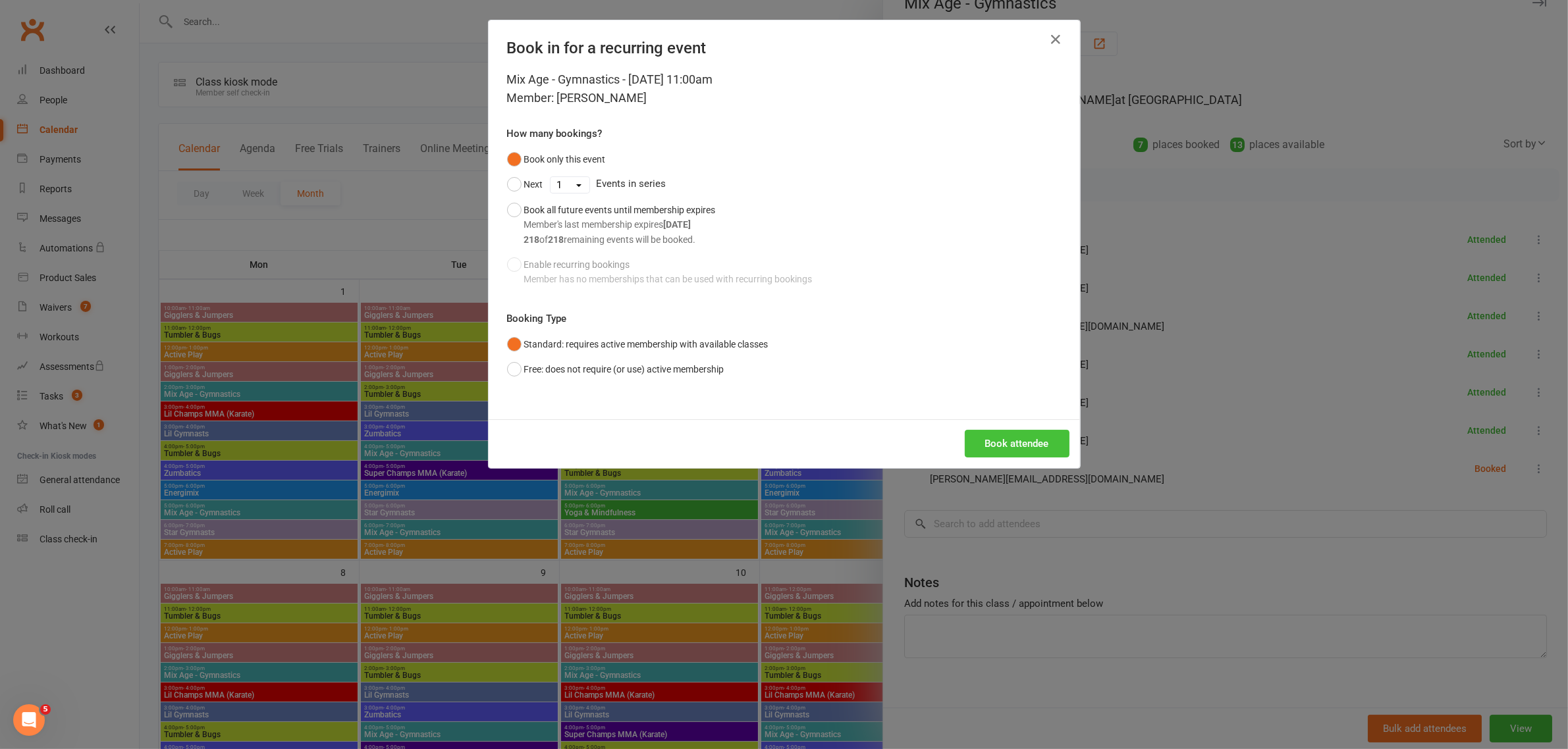
click at [1007, 449] on button "Book attendee" at bounding box center [1017, 443] width 105 height 28
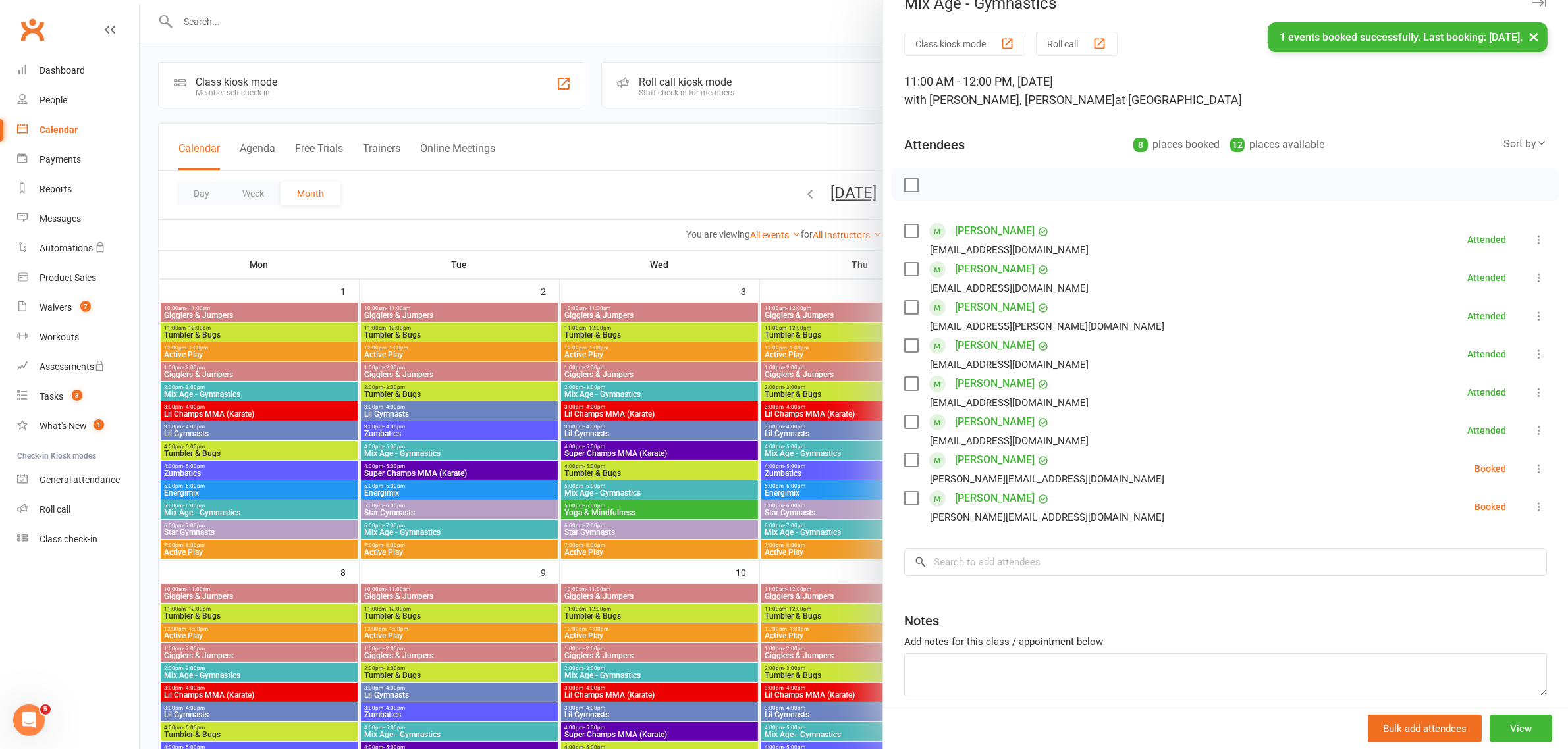
click at [1532, 475] on icon at bounding box center [1539, 469] width 13 height 13
click at [1475, 560] on link "Check in" at bounding box center [1469, 547] width 154 height 26
click at [1532, 514] on icon at bounding box center [1539, 507] width 13 height 13
click at [1410, 599] on link "Check in" at bounding box center [1469, 585] width 154 height 26
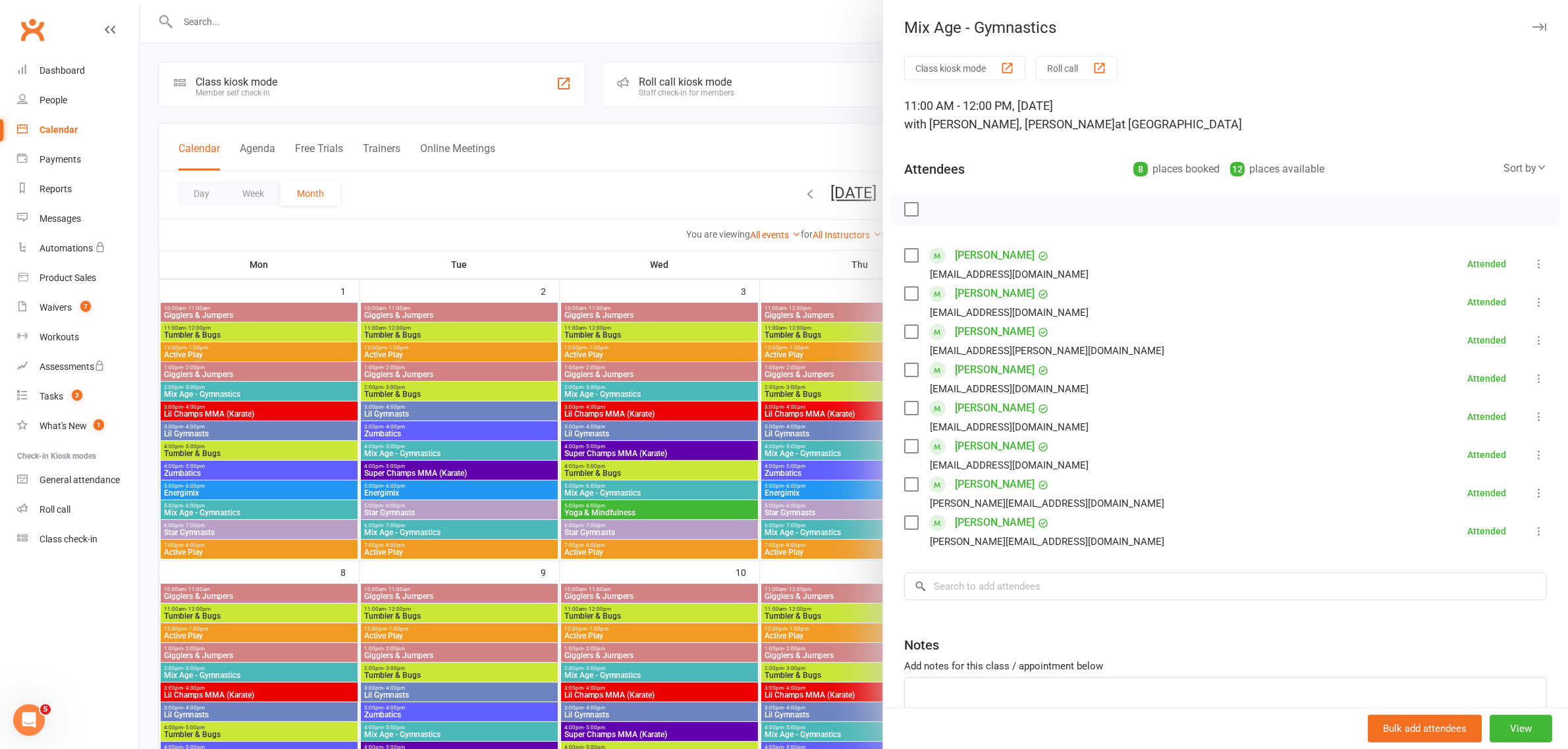
click at [1532, 24] on icon "button" at bounding box center [1539, 27] width 13 height 8
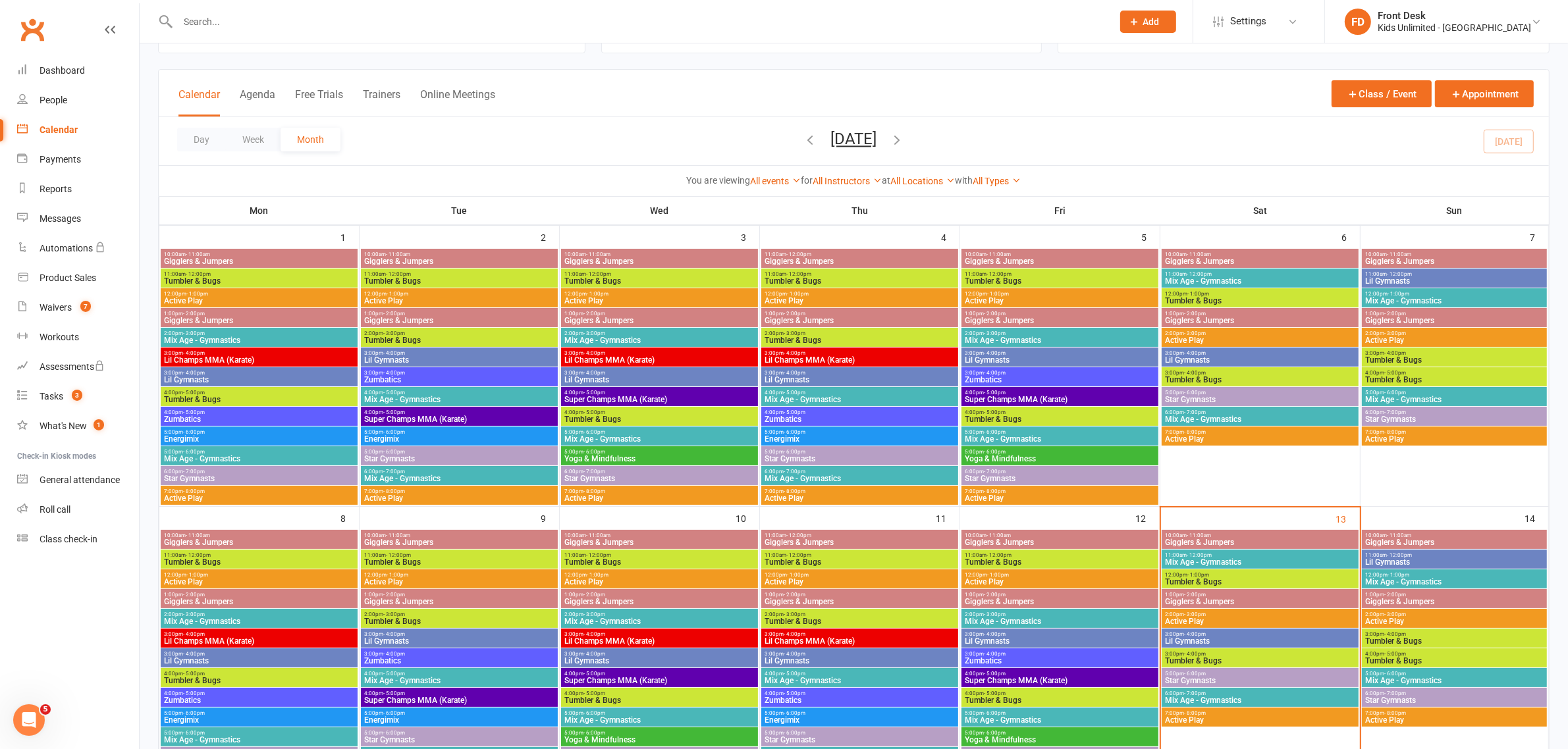
scroll to position [82, 0]
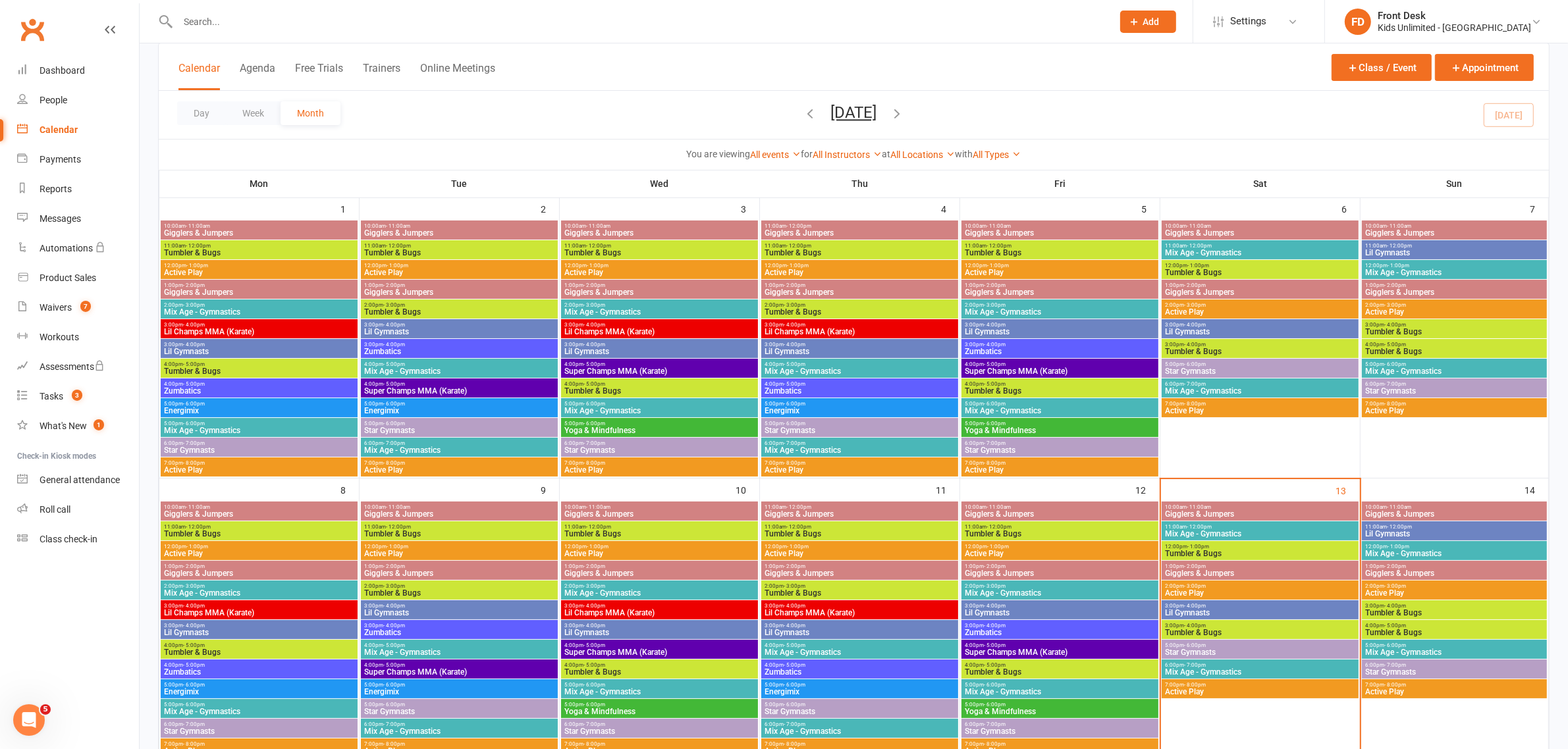
click at [1213, 551] on span "Tumbler & Bugs" at bounding box center [1260, 554] width 192 height 8
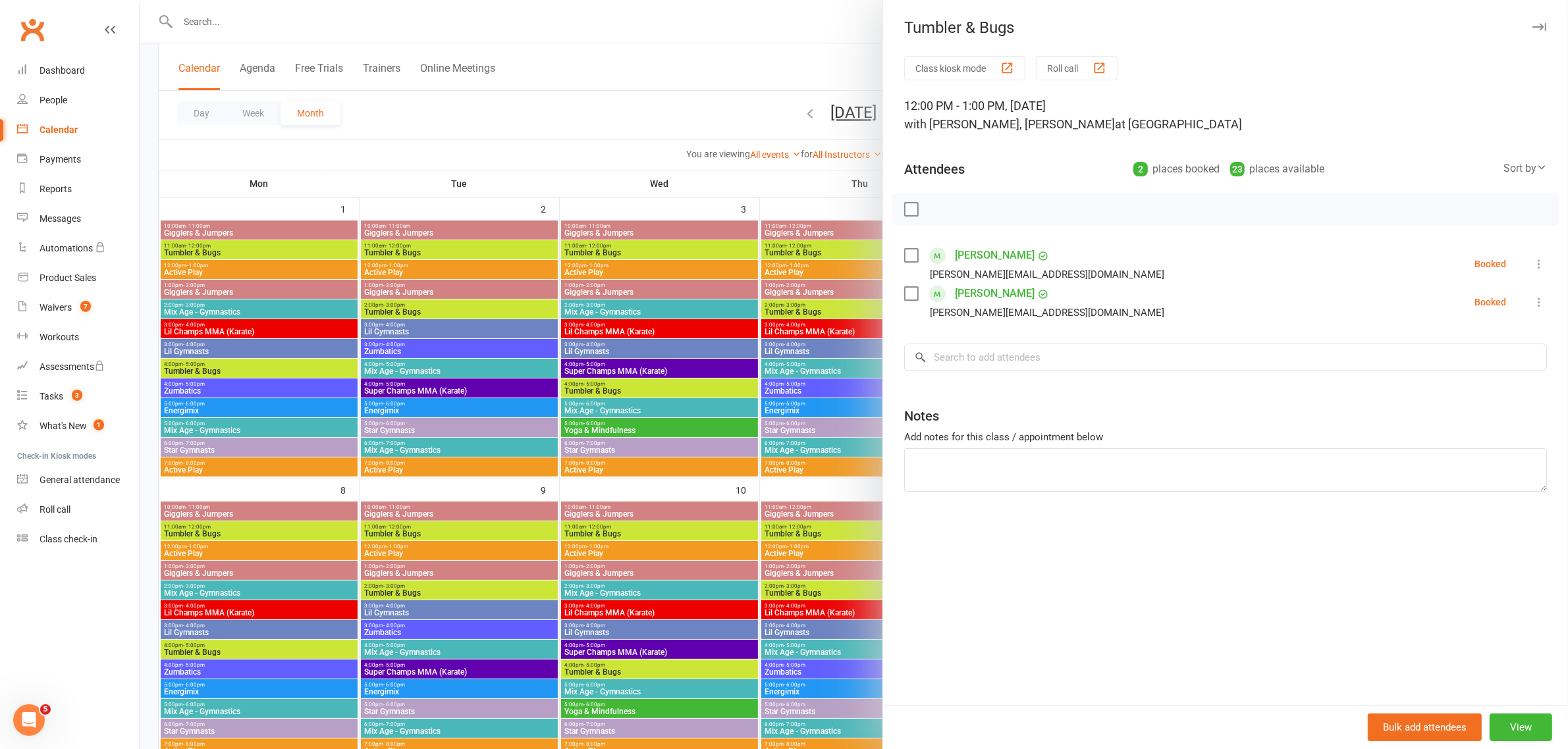
click at [1532, 263] on icon at bounding box center [1539, 264] width 13 height 13
click at [1434, 339] on link "Check in" at bounding box center [1469, 342] width 154 height 26
click at [1532, 303] on icon at bounding box center [1539, 302] width 13 height 13
click at [1442, 377] on link "Check in" at bounding box center [1469, 380] width 154 height 26
click at [1531, 21] on button "button" at bounding box center [1538, 26] width 16 height 16
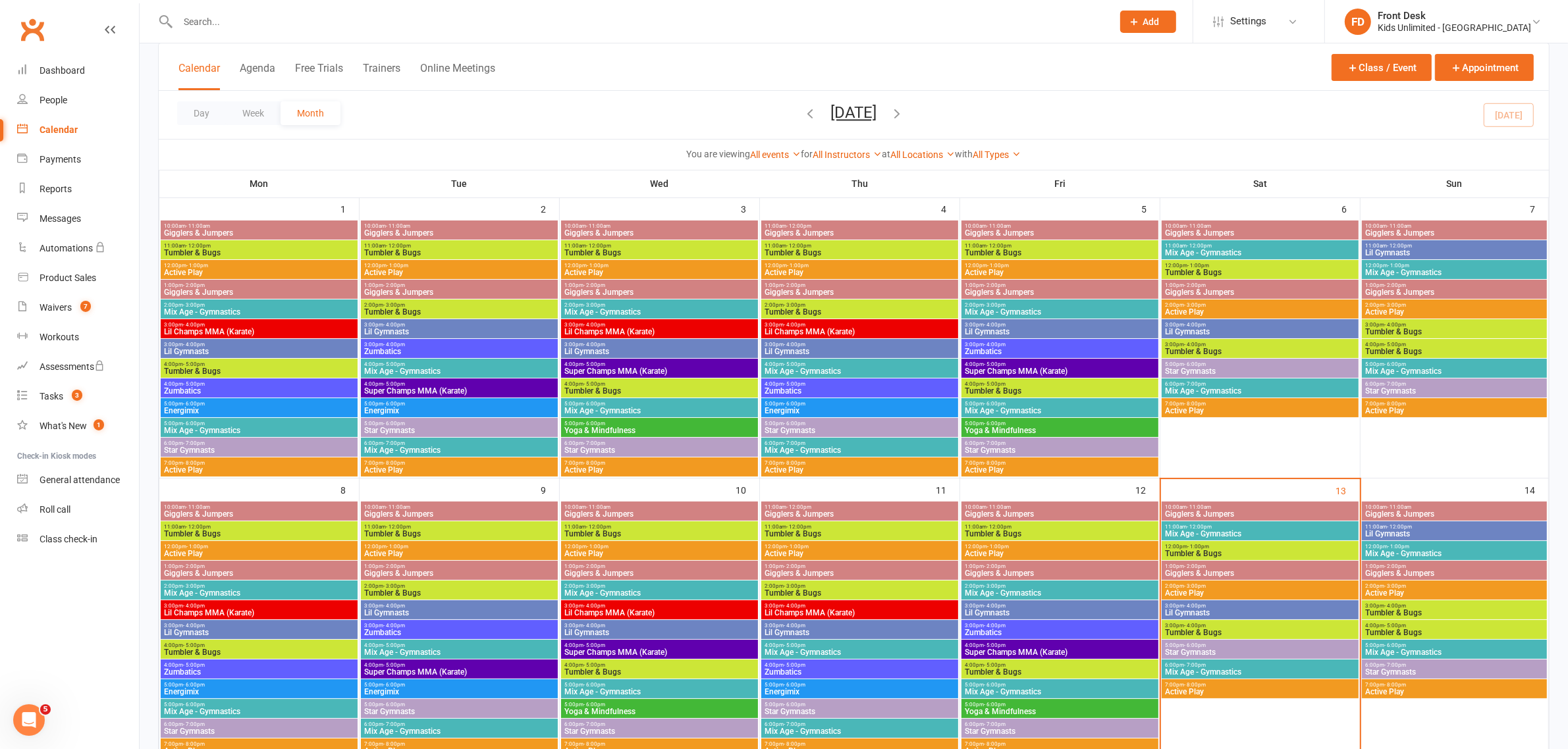
click at [1206, 525] on span "- 12:00pm" at bounding box center [1199, 526] width 25 height 6
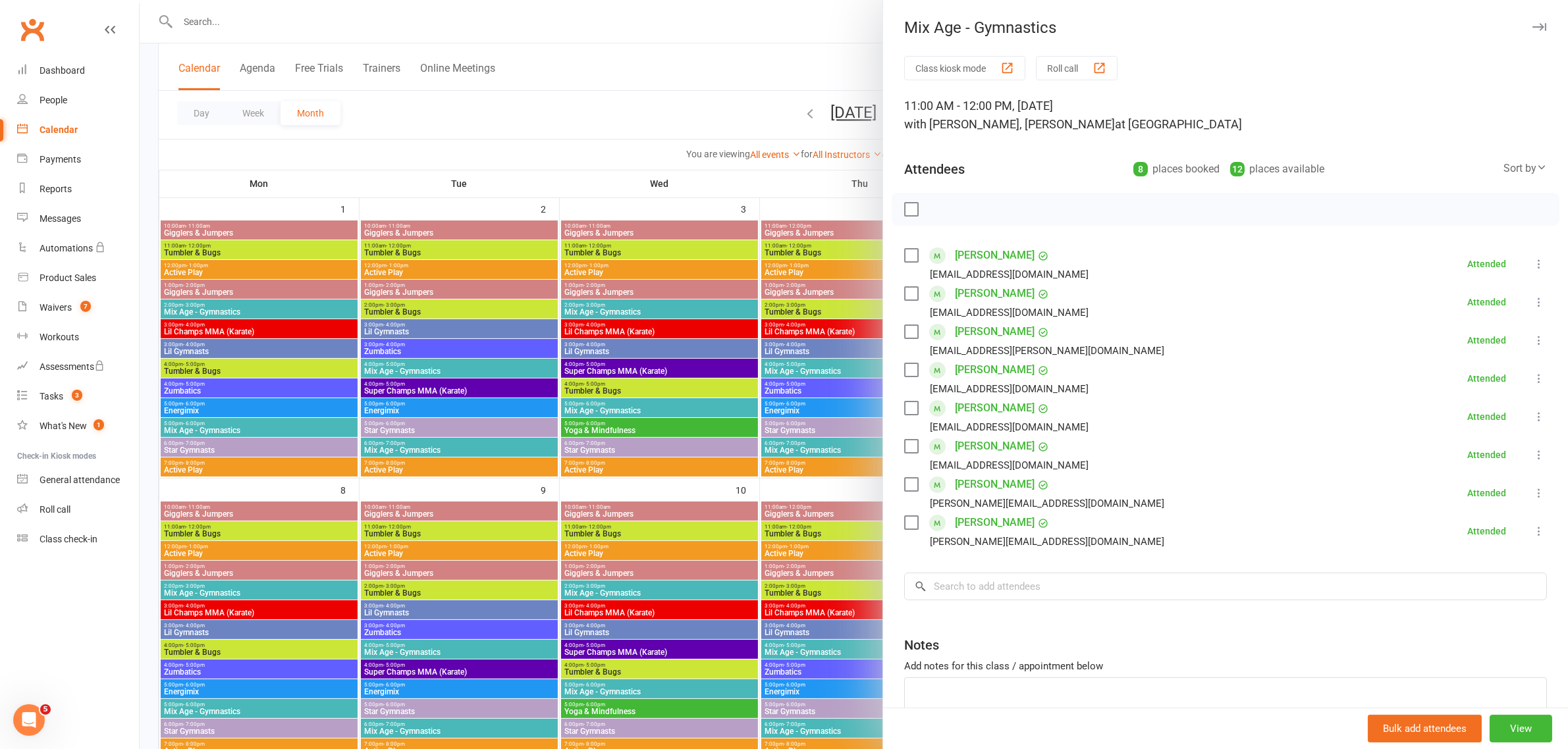
click at [1532, 25] on icon "button" at bounding box center [1539, 27] width 13 height 8
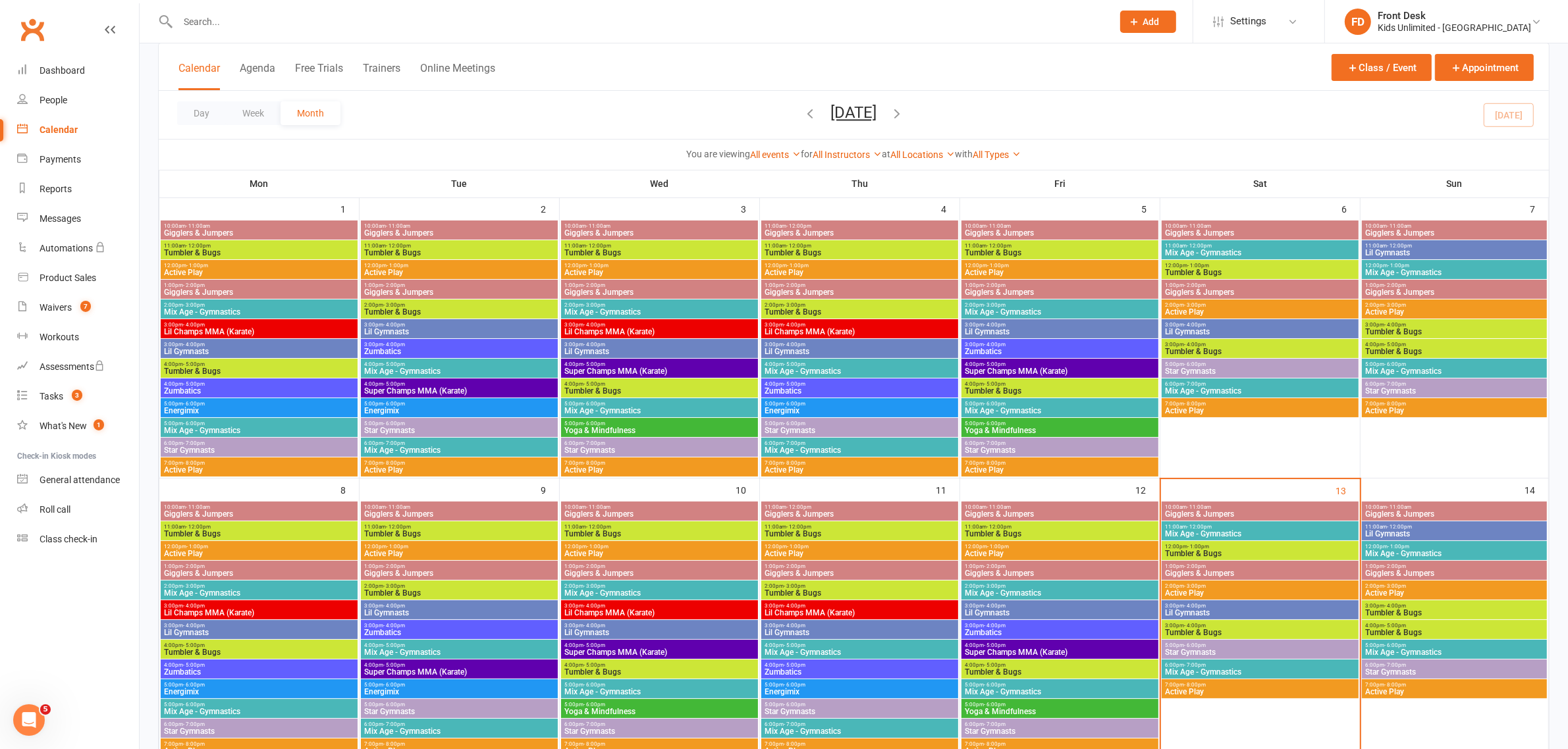
click at [1217, 553] on span "Tumbler & Bugs" at bounding box center [1260, 554] width 192 height 8
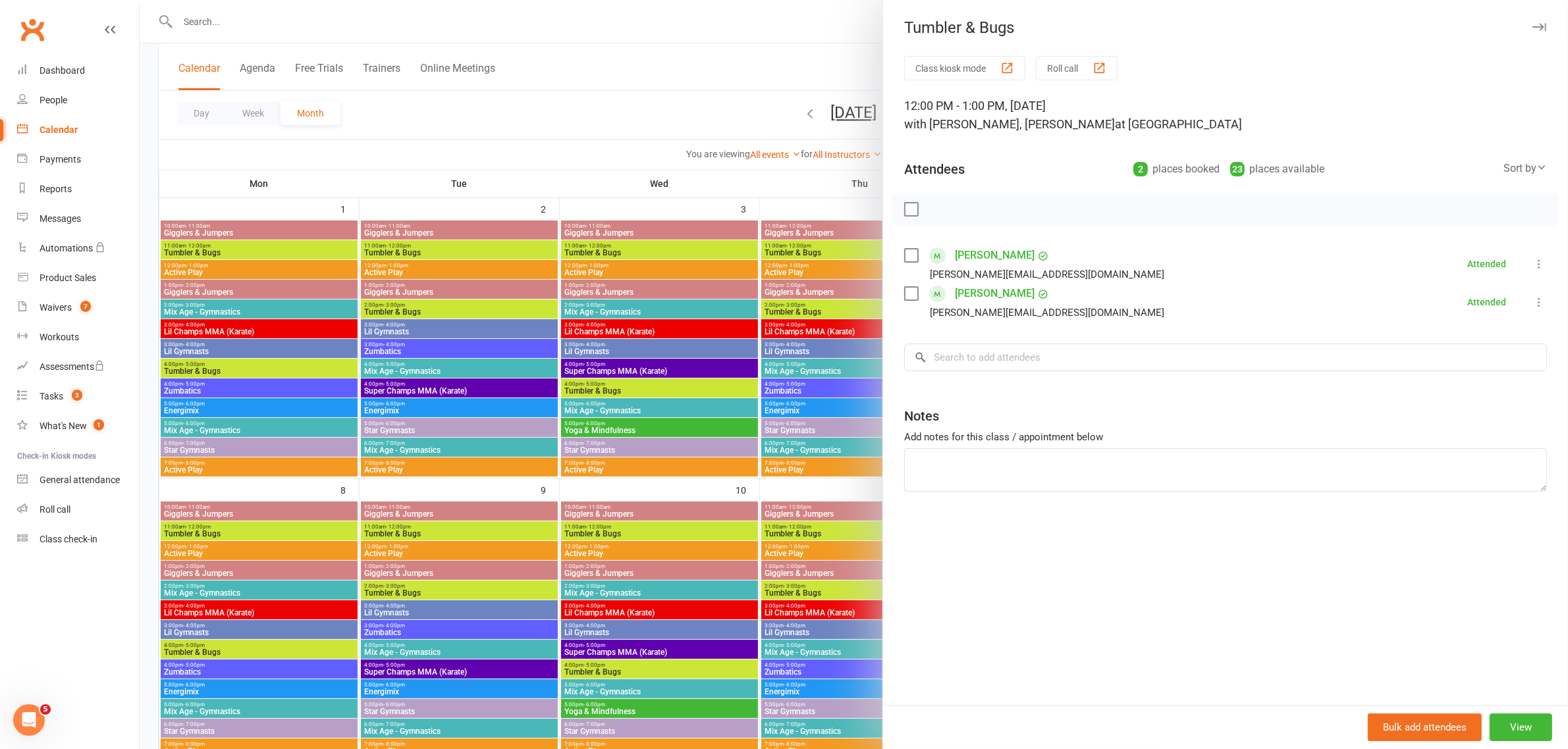
click at [1532, 23] on icon "button" at bounding box center [1539, 27] width 13 height 8
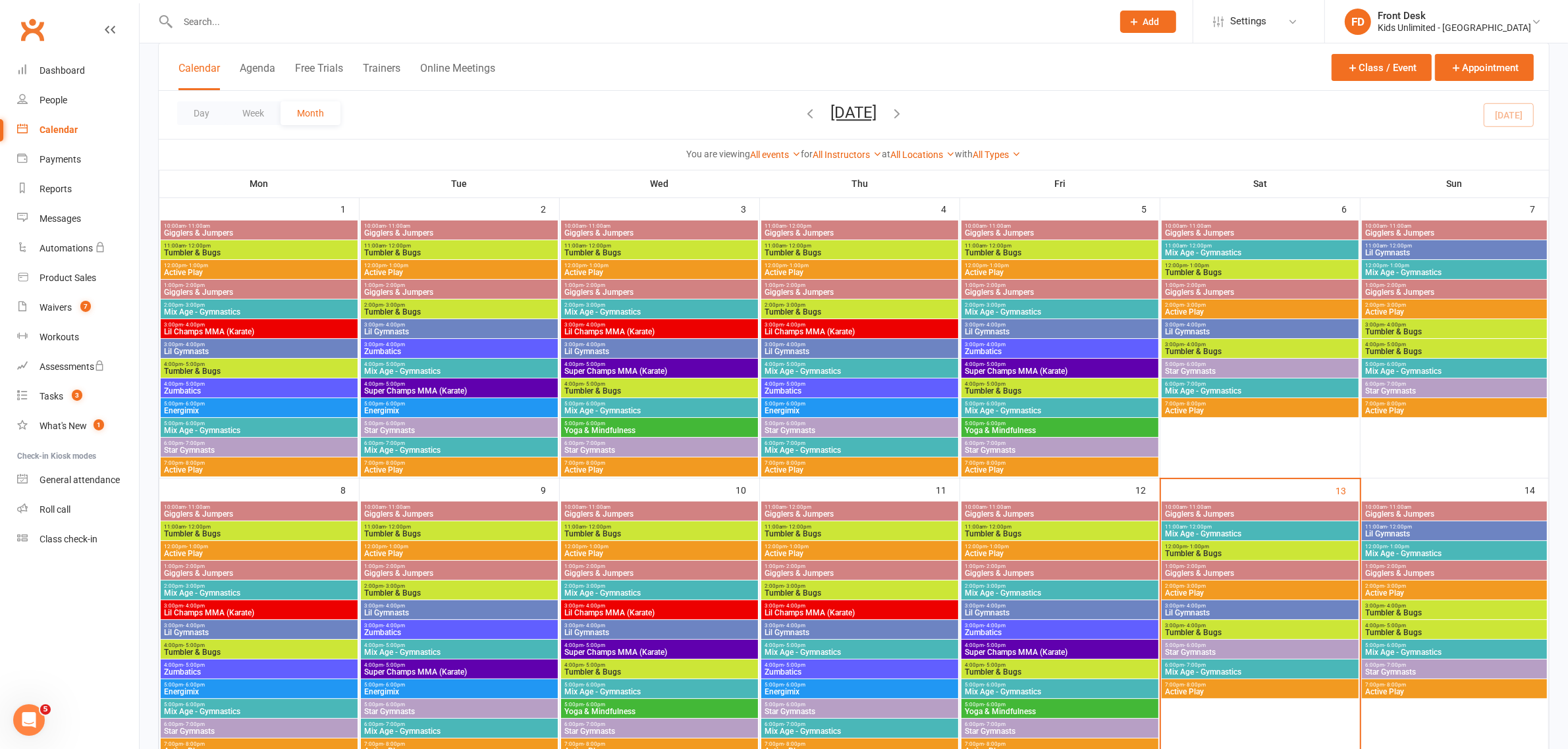
click at [1280, 554] on span "Tumbler & Bugs" at bounding box center [1260, 554] width 192 height 8
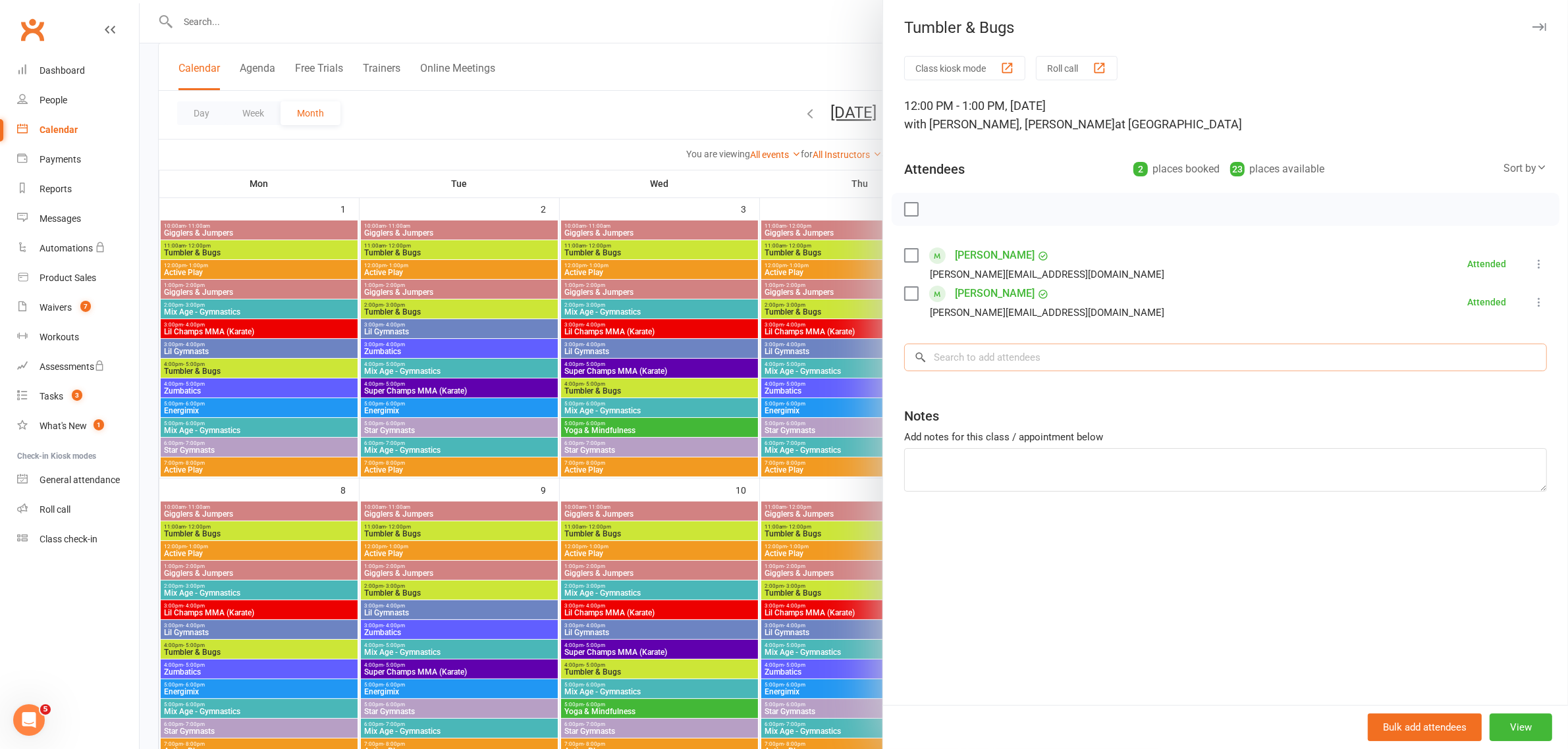
click at [963, 360] on input "search" at bounding box center [1225, 357] width 643 height 28
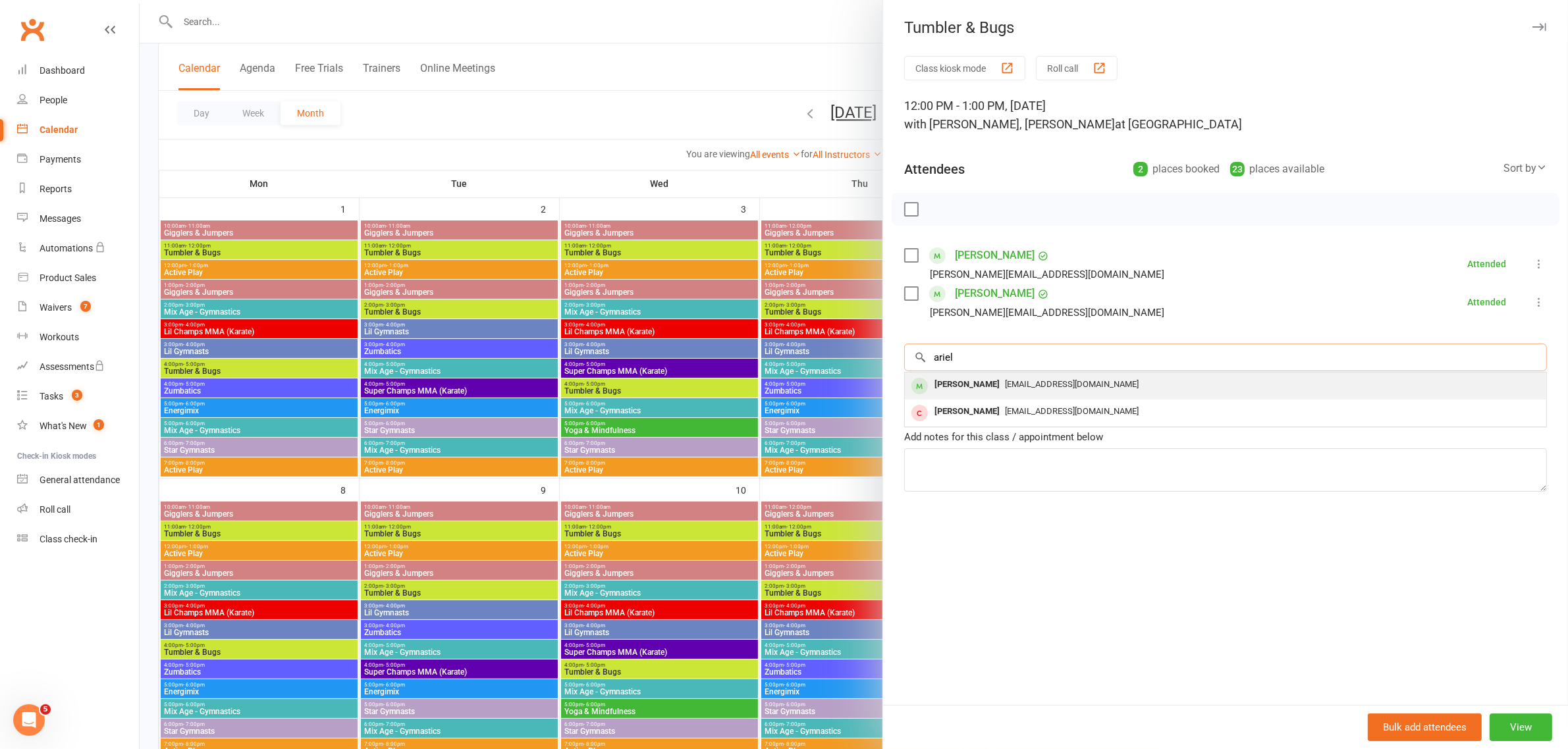
type input "ariel"
click at [954, 389] on div "[PERSON_NAME]" at bounding box center [967, 385] width 76 height 19
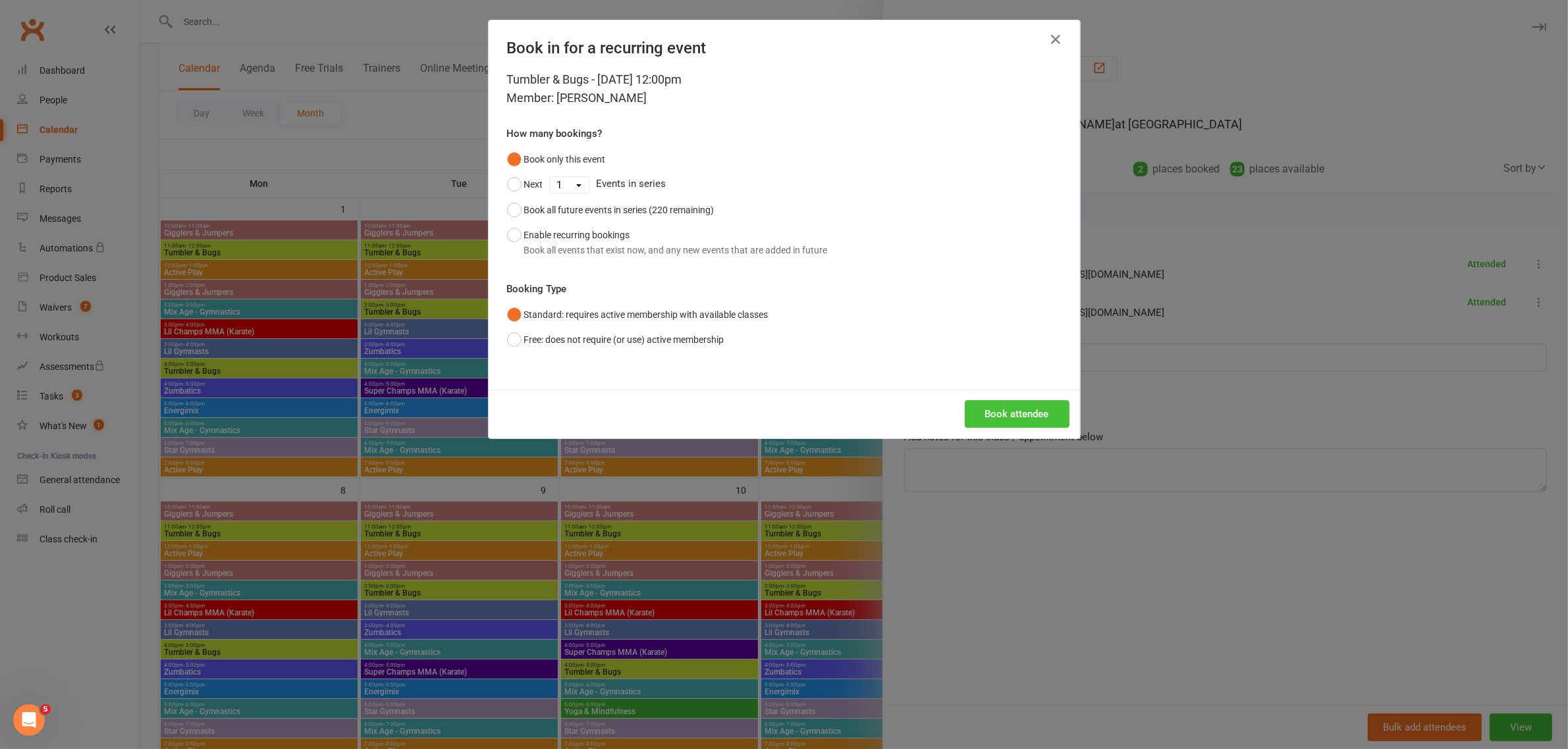
click at [1006, 422] on button "Book attendee" at bounding box center [1017, 414] width 105 height 28
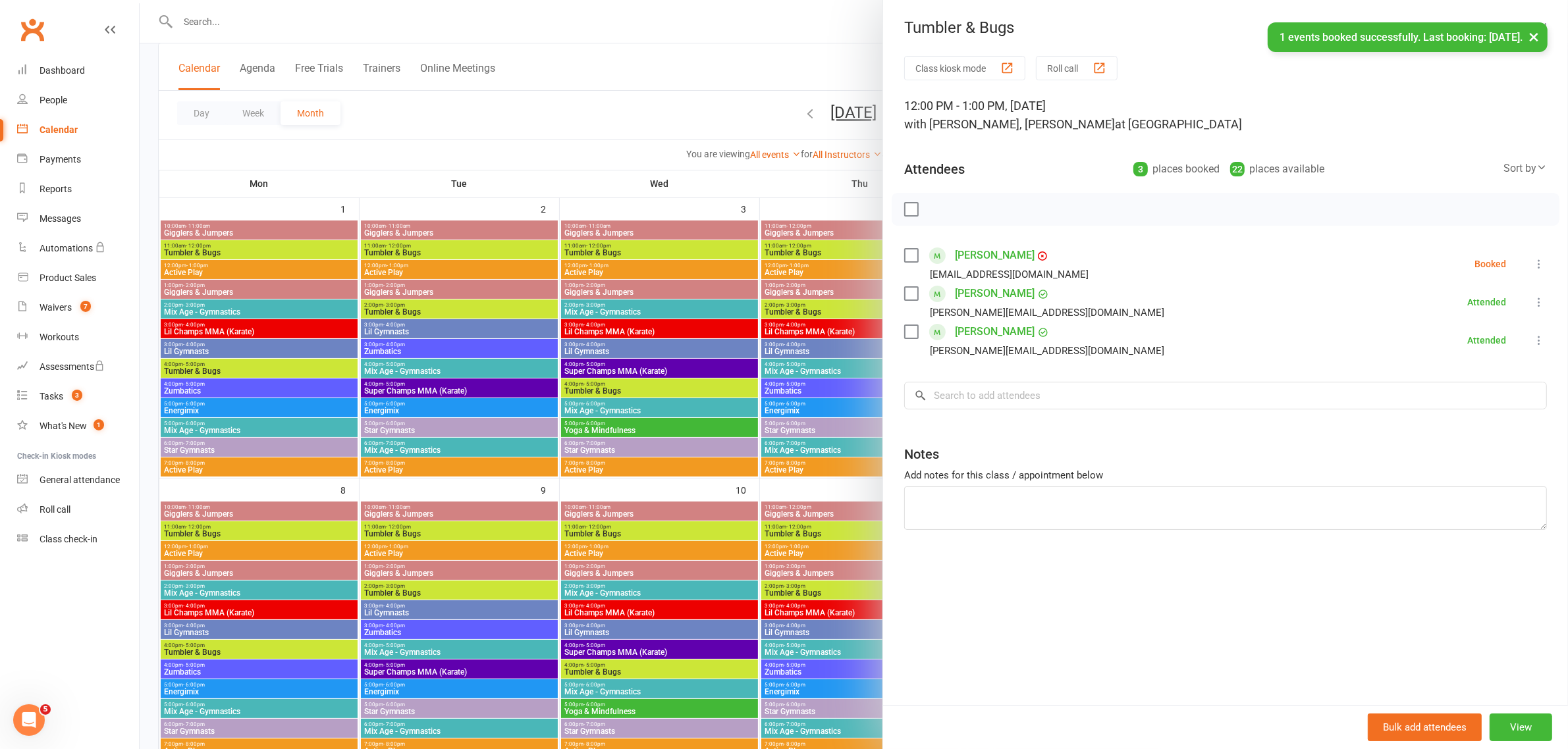
click at [1532, 267] on icon at bounding box center [1539, 264] width 13 height 13
click at [1457, 341] on link "Check in" at bounding box center [1469, 342] width 154 height 26
click at [1532, 30] on icon "button" at bounding box center [1539, 27] width 13 height 8
